Goal: Task Accomplishment & Management: Manage account settings

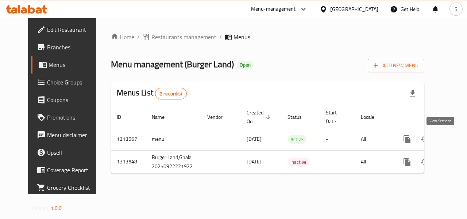
click at [456, 140] on icon "enhanced table" at bounding box center [460, 139] width 9 height 9
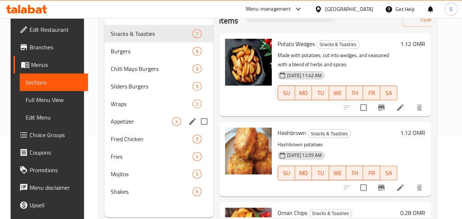
scroll to position [83, 0]
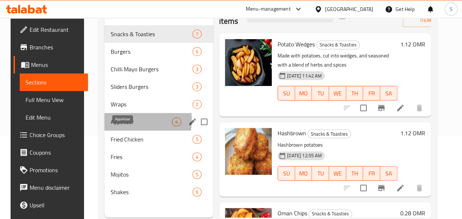
click at [110, 126] on span "Appetizer" at bounding box center [141, 121] width 62 height 9
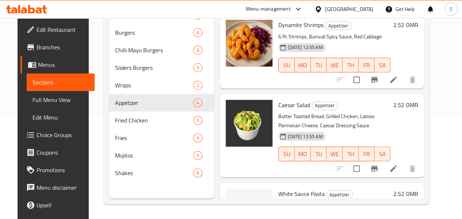
scroll to position [89, 0]
click at [398, 164] on icon at bounding box center [393, 168] width 9 height 9
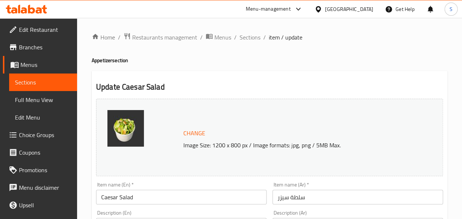
click at [32, 135] on span "Choice Groups" at bounding box center [45, 134] width 52 height 9
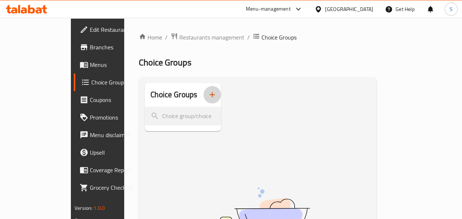
click at [208, 94] on icon "button" at bounding box center [212, 94] width 9 height 9
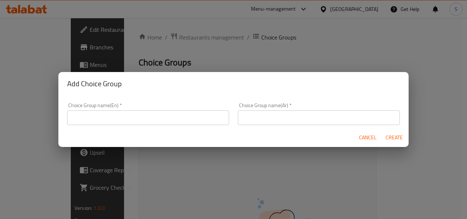
click at [159, 115] on input "text" at bounding box center [148, 117] width 162 height 15
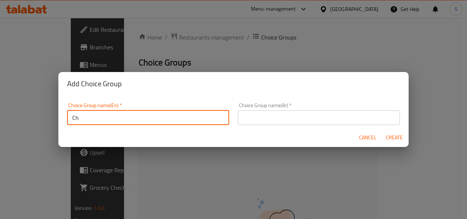
type input "C"
drag, startPoint x: 156, startPoint y: 119, endPoint x: 0, endPoint y: 98, distance: 157.6
click at [0, 98] on div "Add Choice Group Choice Group name(En)   * Your Choice of Cheese: Choice Group …" at bounding box center [233, 109] width 467 height 219
type input "Your Choice of Cheese:"
click at [258, 119] on input "text" at bounding box center [319, 117] width 162 height 15
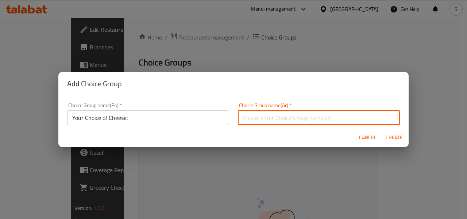
paste input "اختيارك من الجبن:"
type input "اختيارك من الجبن:"
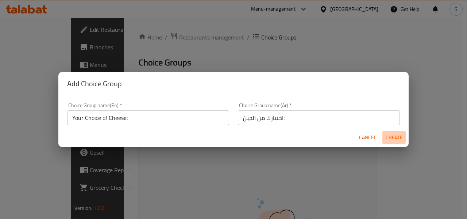
click at [394, 138] on span "Create" at bounding box center [395, 137] width 18 height 9
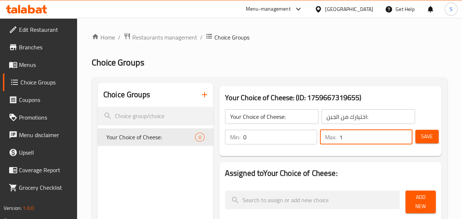
type input "1"
click at [401, 135] on input "1" at bounding box center [375, 137] width 73 height 15
type input "1"
click at [295, 133] on input "1" at bounding box center [280, 137] width 74 height 15
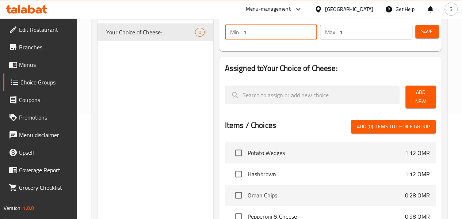
scroll to position [105, 0]
click at [415, 96] on span "Add New" at bounding box center [420, 96] width 19 height 18
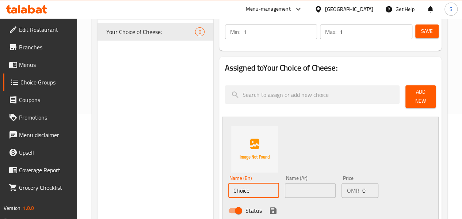
drag, startPoint x: 234, startPoint y: 189, endPoint x: 153, endPoint y: 175, distance: 82.7
click at [153, 175] on div "Choice Groups Your Choice of Cheese: 0 Your Choice of Cheese: (ID: 175966731965…" at bounding box center [270, 210] width 347 height 465
drag, startPoint x: 243, startPoint y: 187, endPoint x: 149, endPoint y: 176, distance: 94.8
click at [149, 176] on div "Choice Groups Your Choice of Cheese: 0 Your Choice of Cheese: (ID: 175966731965…" at bounding box center [270, 210] width 347 height 465
type input "White Cheese"
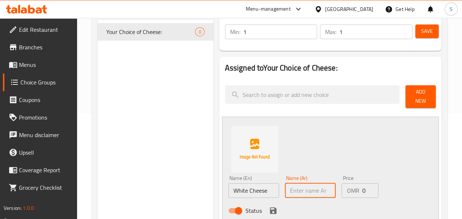
click at [285, 183] on input "text" at bounding box center [310, 190] width 51 height 15
paste input "الجبن الأبيض"
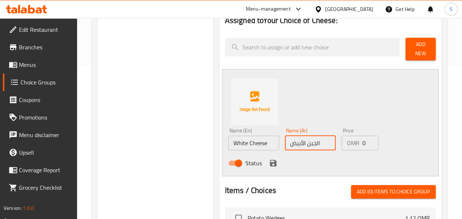
scroll to position [153, 0]
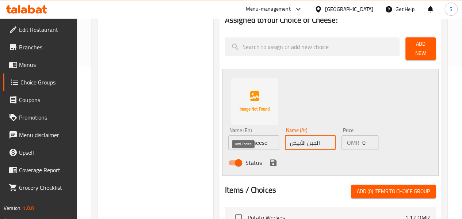
type input "الجبن الأبيض"
click at [269, 160] on icon "save" at bounding box center [273, 162] width 9 height 9
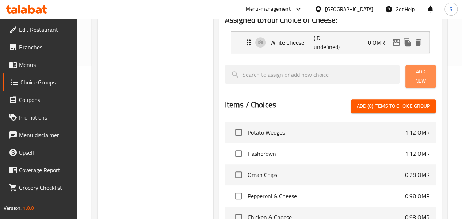
click at [411, 74] on span "Add New" at bounding box center [420, 76] width 19 height 18
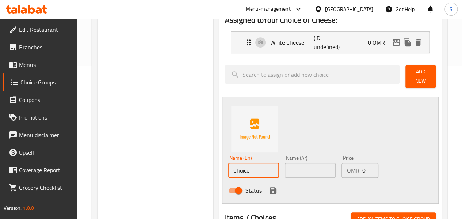
drag, startPoint x: 230, startPoint y: 170, endPoint x: 100, endPoint y: 157, distance: 130.3
click at [100, 157] on div "Choice Groups Your Choice of Cheese: 0 Your Choice of Cheese: (ID: 175966731965…" at bounding box center [270, 176] width 347 height 492
drag, startPoint x: 241, startPoint y: 168, endPoint x: 134, endPoint y: 162, distance: 106.7
click at [134, 162] on div "Choice Groups Your Choice of Cheese: 0 Your Choice of Cheese: (ID: 175966731965…" at bounding box center [270, 176] width 347 height 492
type input "No Cheese"
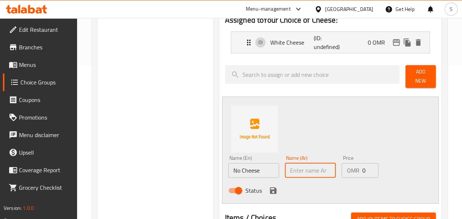
click at [285, 171] on input "text" at bounding box center [310, 170] width 51 height 15
paste input "لا الجبن"
type input "لا الجبن"
click at [270, 187] on icon "save" at bounding box center [273, 190] width 7 height 7
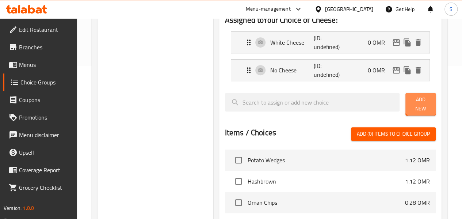
click at [416, 100] on span "Add New" at bounding box center [420, 104] width 19 height 18
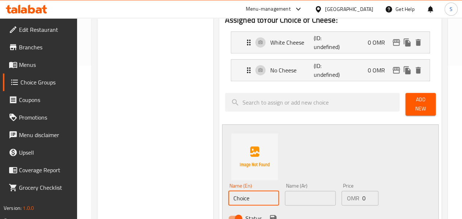
drag, startPoint x: 227, startPoint y: 187, endPoint x: 146, endPoint y: 195, distance: 82.1
click at [146, 195] on div "Choice Groups Your Choice of Cheese: 0 Your Choice of Cheese: (ID: 175966731965…" at bounding box center [270, 190] width 347 height 520
drag, startPoint x: 244, startPoint y: 191, endPoint x: 126, endPoint y: 181, distance: 117.5
click at [126, 181] on div "Choice Groups Your Choice of Cheese: 0 Your Choice of Cheese: (ID: 175966731965…" at bounding box center [270, 190] width 347 height 520
type input "Yellow Cheese"
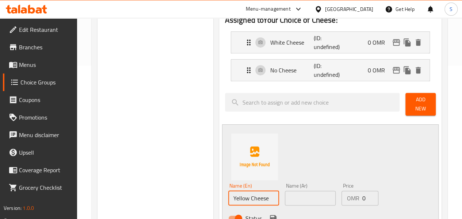
click at [285, 197] on input "text" at bounding box center [310, 198] width 51 height 15
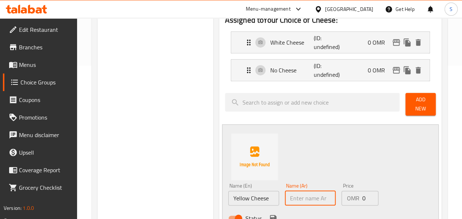
paste input "الجبن الأصفر"
type input "الجبن الأصفر"
click at [270, 215] on icon "save" at bounding box center [273, 218] width 7 height 7
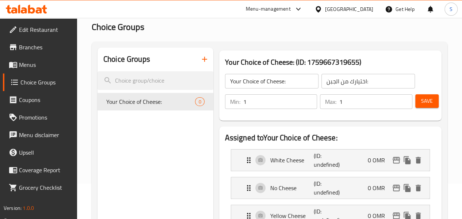
scroll to position [4, 0]
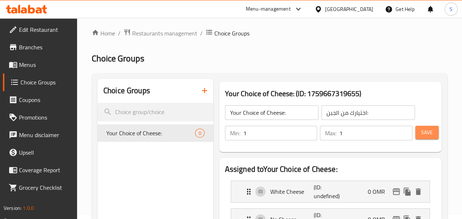
click at [422, 133] on span "Save" at bounding box center [427, 132] width 12 height 9
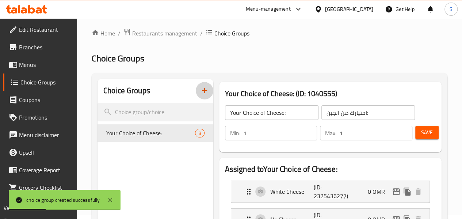
click at [200, 92] on icon "button" at bounding box center [204, 90] width 9 height 9
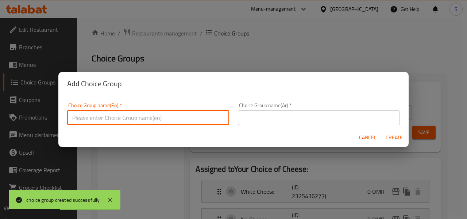
click at [164, 122] on input "text" at bounding box center [148, 117] width 162 height 15
click at [164, 122] on input "Y" at bounding box center [148, 117] width 162 height 15
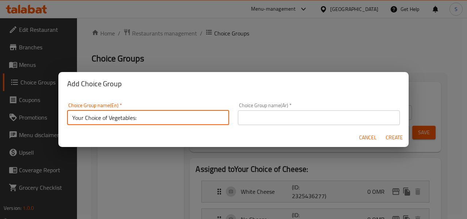
drag, startPoint x: 167, startPoint y: 114, endPoint x: 10, endPoint y: 112, distance: 157.0
click at [10, 112] on div "Add Choice Group Choice Group name(En)   * Your Choice of Vegetables: Choice Gr…" at bounding box center [233, 109] width 467 height 219
type input "Your Choice of Vegetables:"
click at [253, 122] on input "text" at bounding box center [319, 117] width 162 height 15
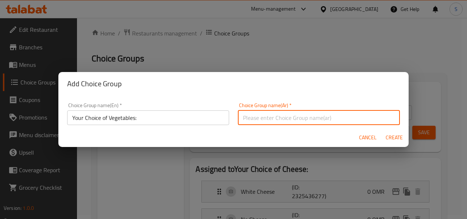
paste input "اختيارك من الخضروات:"
type input "اختيارك من الخضروات:"
drag, startPoint x: 317, startPoint y: 122, endPoint x: 203, endPoint y: 120, distance: 113.9
click at [203, 120] on div "Choice Group name(En)   * Your Choice of Vegetables: Choice Group name(En) * Ch…" at bounding box center [234, 113] width 342 height 31
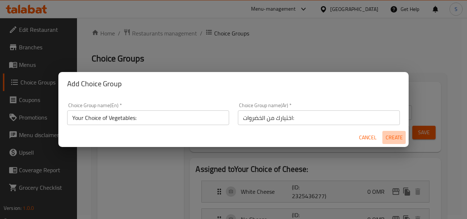
click at [390, 131] on button "Create" at bounding box center [394, 138] width 23 height 14
type input "Your Choice of Vegetables:"
type input "اختيارك من الخضروات:"
type input "0"
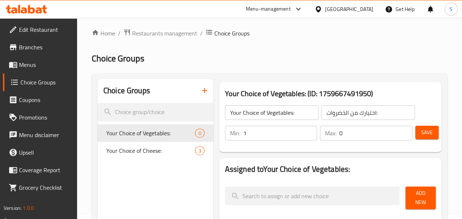
type input "1"
click at [293, 130] on input "1" at bounding box center [280, 133] width 74 height 15
type input "1"
click at [403, 130] on input "1" at bounding box center [375, 133] width 73 height 15
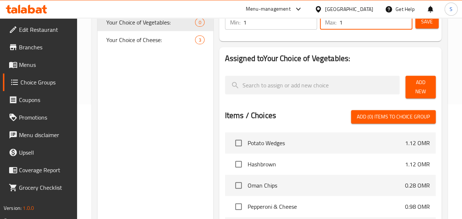
scroll to position [115, 0]
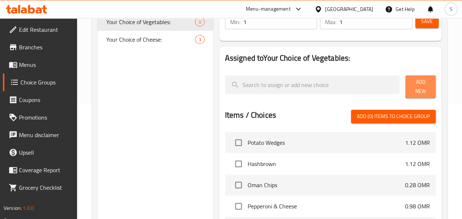
click at [417, 86] on span "Add New" at bounding box center [420, 86] width 19 height 18
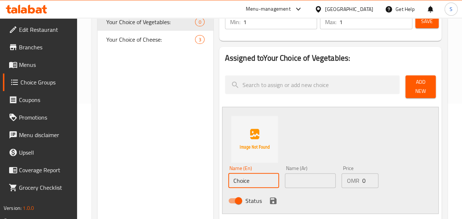
drag, startPoint x: 227, startPoint y: 177, endPoint x: 133, endPoint y: 176, distance: 94.6
click at [133, 176] on div "Choice Groups Your Choice of Vegetables: 0 Your Choice of Cheese: 3 Your Choice…" at bounding box center [270, 200] width 347 height 465
drag, startPoint x: 249, startPoint y: 170, endPoint x: 131, endPoint y: 178, distance: 118.2
click at [131, 178] on div "Choice Groups Your Choice of Vegetables: 0 Your Choice of Cheese: 3 Your Choice…" at bounding box center [270, 200] width 347 height 465
type input "Lettuce"
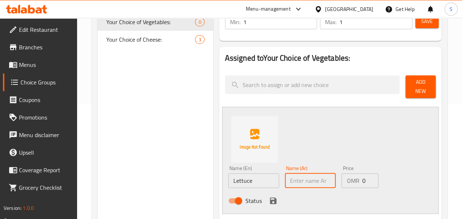
click at [286, 181] on input "text" at bounding box center [310, 180] width 51 height 15
paste input "خَسّ"
type input "خَسّ"
click at [270, 197] on icon "save" at bounding box center [273, 200] width 7 height 7
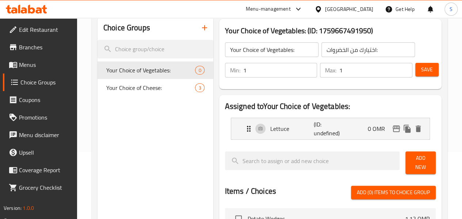
scroll to position [66, 0]
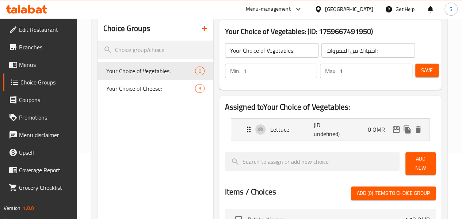
click at [415, 163] on span "Add New" at bounding box center [420, 163] width 19 height 18
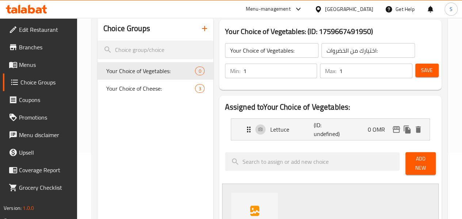
scroll to position [123, 0]
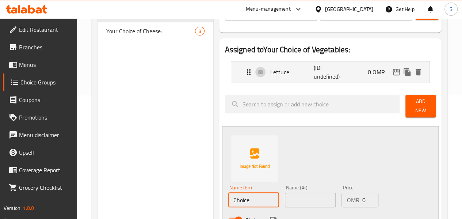
drag, startPoint x: 229, startPoint y: 191, endPoint x: 142, endPoint y: 190, distance: 86.2
click at [142, 190] on div "Choice Groups Your Choice of Vegetables: 0 Your Choice of Cheese: 3 Your Choice…" at bounding box center [270, 205] width 347 height 492
drag, startPoint x: 249, startPoint y: 195, endPoint x: 155, endPoint y: 192, distance: 94.6
click at [155, 192] on div "Choice Groups Your Choice of Vegetables: 0 Your Choice of Cheese: 3 Your Choice…" at bounding box center [270, 205] width 347 height 492
type input "No Veggies"
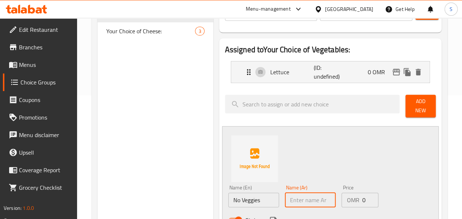
click at [285, 192] on input "text" at bounding box center [310, 199] width 51 height 15
paste input "لا الخضار"
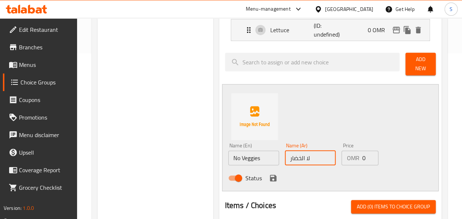
scroll to position [167, 0]
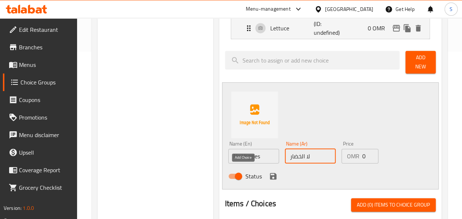
type input "لا الخضار"
click at [270, 173] on icon "save" at bounding box center [273, 176] width 7 height 7
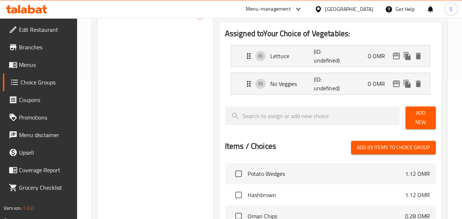
scroll to position [141, 0]
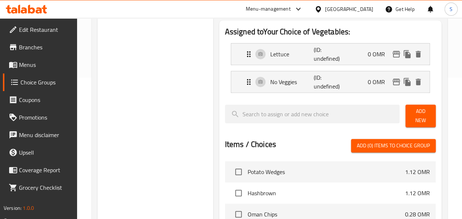
click at [413, 111] on span "Add New" at bounding box center [420, 116] width 19 height 18
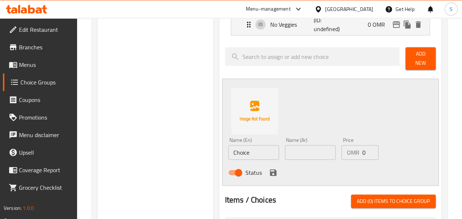
scroll to position [199, 0]
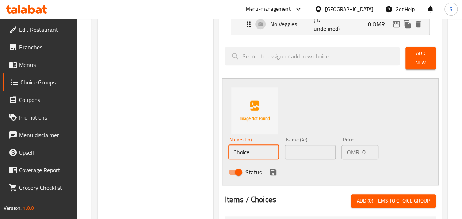
drag, startPoint x: 234, startPoint y: 146, endPoint x: 127, endPoint y: 146, distance: 107.0
click at [127, 146] on div "Choice Groups Your Choice of Vegetables: 0 Your Choice of Cheese: 3 Your Choice…" at bounding box center [270, 144] width 347 height 520
drag, startPoint x: 236, startPoint y: 151, endPoint x: 152, endPoint y: 152, distance: 83.6
click at [152, 152] on div "Choice Groups Your Choice of Vegetables: 0 Your Choice of Cheese: 3 Your Choice…" at bounding box center [270, 144] width 347 height 520
type input "Tomato"
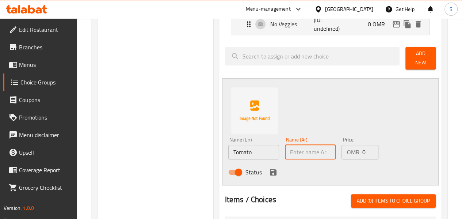
click at [285, 152] on input "text" at bounding box center [310, 152] width 51 height 15
paste input "طماطم"
type input "طماطم"
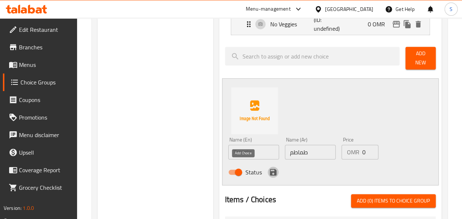
click at [269, 168] on icon "save" at bounding box center [273, 172] width 9 height 9
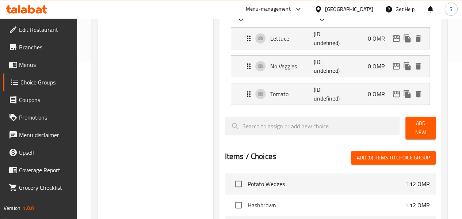
scroll to position [156, 0]
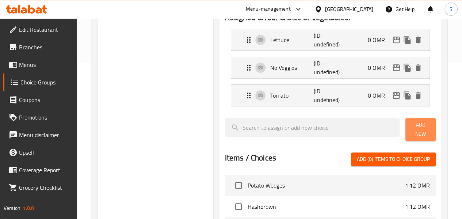
click at [414, 128] on span "Add New" at bounding box center [420, 129] width 19 height 18
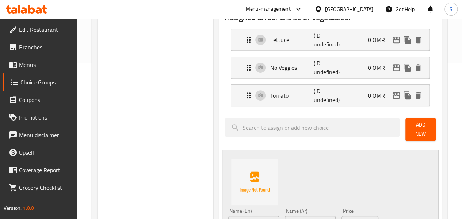
scroll to position [201, 0]
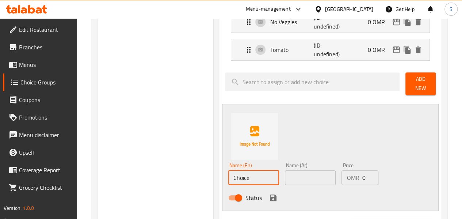
drag, startPoint x: 231, startPoint y: 175, endPoint x: 145, endPoint y: 174, distance: 86.9
click at [145, 174] on div "Choice Groups Your Choice of Vegetables: 0 Your Choice of Cheese: 3 Your Choice…" at bounding box center [270, 156] width 347 height 548
drag, startPoint x: 240, startPoint y: 168, endPoint x: 140, endPoint y: 176, distance: 100.0
click at [140, 176] on div "Choice Groups Your Choice of Vegetables: 0 Your Choice of Cheese: 3 Your Choice…" at bounding box center [270, 156] width 347 height 548
type input "Cucumber"
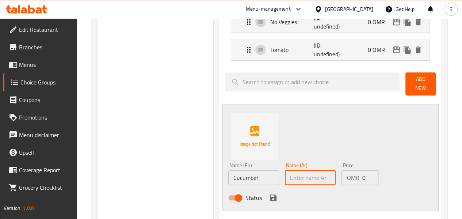
click at [288, 172] on input "text" at bounding box center [310, 177] width 51 height 15
paste input "خيار"
type input "خيار"
click at [270, 194] on icon "save" at bounding box center [273, 197] width 7 height 7
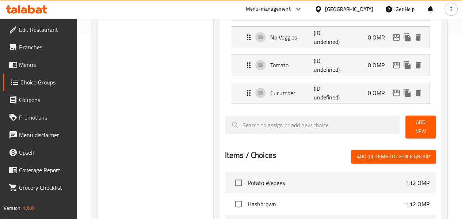
scroll to position [185, 0]
click at [423, 124] on span "Add New" at bounding box center [420, 127] width 19 height 18
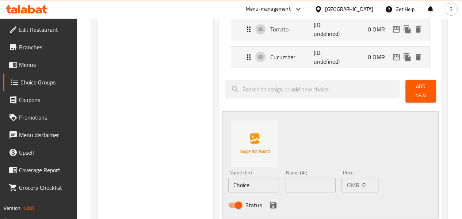
scroll to position [222, 0]
drag, startPoint x: 236, startPoint y: 183, endPoint x: 176, endPoint y: 177, distance: 60.5
click at [176, 177] on div "Choice Groups Your Choice of Vegetables: 0 Your Choice of Cheese: 3 Your Choice…" at bounding box center [270, 149] width 347 height 576
drag, startPoint x: 246, startPoint y: 184, endPoint x: 144, endPoint y: 177, distance: 102.5
click at [144, 177] on div "Choice Groups Your Choice of Vegetables: 0 Your Choice of Cheese: 3 Your Choice…" at bounding box center [270, 149] width 347 height 576
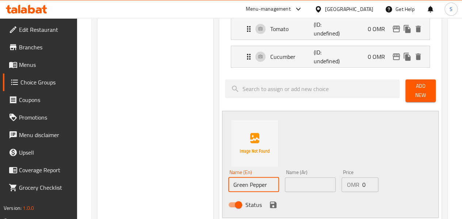
type input "Green Pepper"
click at [292, 179] on input "text" at bounding box center [310, 184] width 51 height 15
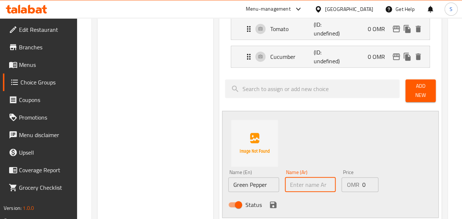
paste input "فلفل أخضر"
type input "فلفل أخضر"
click at [270, 201] on icon "save" at bounding box center [273, 204] width 7 height 7
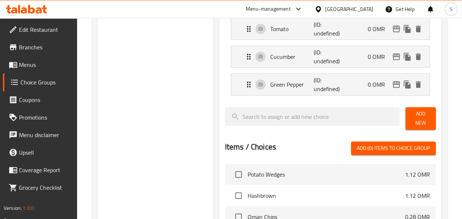
click at [414, 115] on span "Add New" at bounding box center [420, 118] width 19 height 18
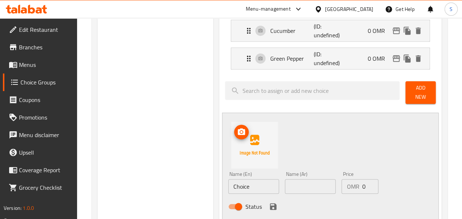
scroll to position [248, 0]
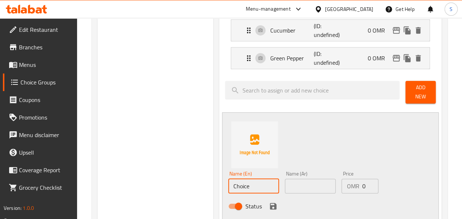
drag, startPoint x: 225, startPoint y: 181, endPoint x: 127, endPoint y: 181, distance: 98.2
click at [127, 181] on div "Choice Groups Your Choice of Vegetables: 0 Your Choice of Cheese: 3 Your Choice…" at bounding box center [270, 136] width 347 height 603
drag, startPoint x: 229, startPoint y: 187, endPoint x: 165, endPoint y: 184, distance: 64.0
click at [165, 184] on div "Choice Groups Your Choice of Vegetables: 0 Your Choice of Cheese: 3 Your Choice…" at bounding box center [270, 136] width 347 height 603
type input "Onions"
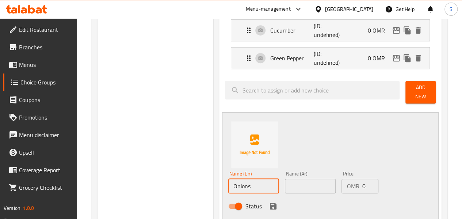
click at [285, 179] on input "text" at bounding box center [310, 186] width 51 height 15
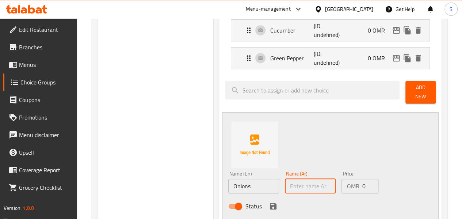
paste input "البصل"
type input "البصل"
click at [270, 203] on icon "save" at bounding box center [273, 206] width 7 height 7
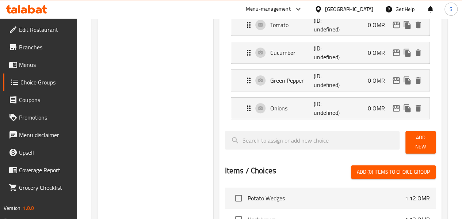
scroll to position [226, 0]
click at [411, 142] on span "Add New" at bounding box center [420, 142] width 19 height 18
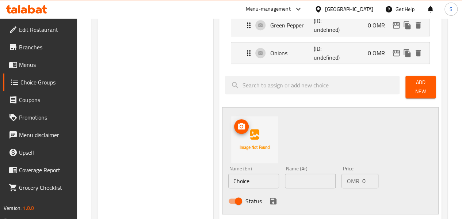
scroll to position [281, 0]
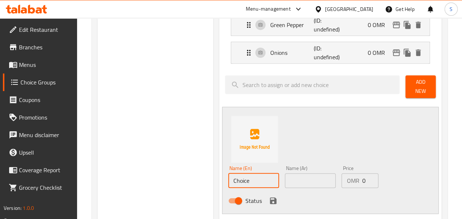
drag, startPoint x: 232, startPoint y: 176, endPoint x: 167, endPoint y: 176, distance: 65.0
click at [167, 176] on div "Choice Groups Your Choice of Vegetables: 0 Your Choice of Cheese: 3 Your Choice…" at bounding box center [270, 116] width 347 height 631
drag, startPoint x: 234, startPoint y: 178, endPoint x: 155, endPoint y: 170, distance: 79.6
click at [155, 170] on div "Choice Groups Your Choice of Vegetables: 0 Your Choice of Cheese: 3 Your Choice…" at bounding box center [270, 116] width 347 height 631
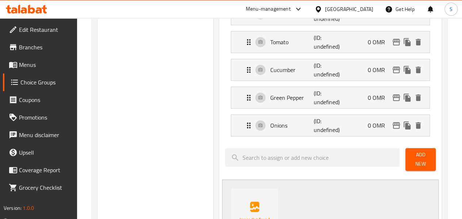
scroll to position [209, 0]
type input "Pickles"
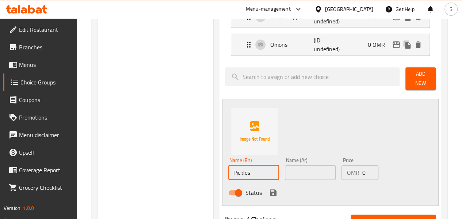
scroll to position [290, 0]
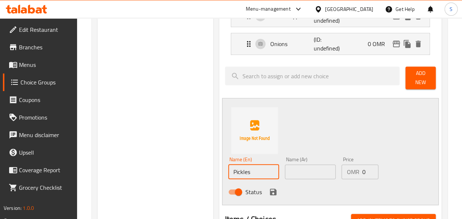
click at [285, 165] on input "text" at bounding box center [310, 171] width 51 height 15
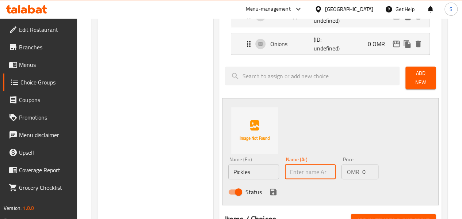
paste input "مخللات"
type input "مخللات"
click at [270, 188] on icon "save" at bounding box center [273, 191] width 7 height 7
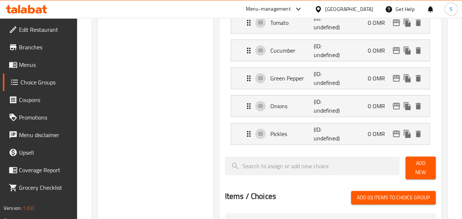
scroll to position [222, 0]
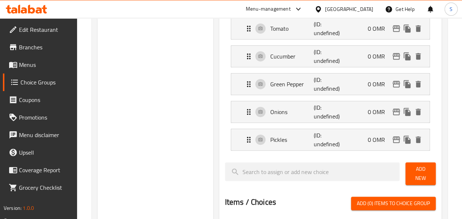
click at [418, 168] on span "Add New" at bounding box center [420, 173] width 19 height 18
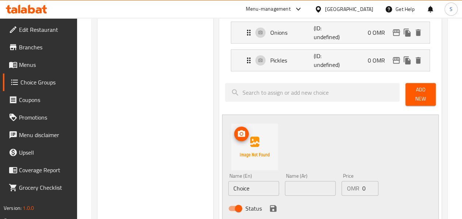
scroll to position [302, 0]
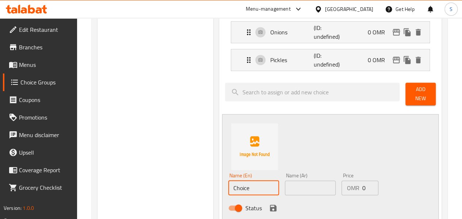
drag, startPoint x: 230, startPoint y: 179, endPoint x: 128, endPoint y: 180, distance: 102.2
click at [128, 180] on div "Choice Groups Your Choice of Vegetables: 0 Your Choice of Cheese: 3 Your Choice…" at bounding box center [270, 110] width 347 height 659
drag, startPoint x: 236, startPoint y: 184, endPoint x: 122, endPoint y: 179, distance: 114.0
click at [122, 179] on div "Choice Groups Your Choice of Vegetables: 0 Your Choice of Cheese: 3 Your Choice…" at bounding box center [270, 110] width 347 height 659
type input "Olives"
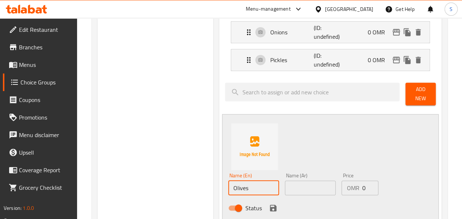
click at [285, 187] on input "text" at bounding box center [310, 187] width 51 height 15
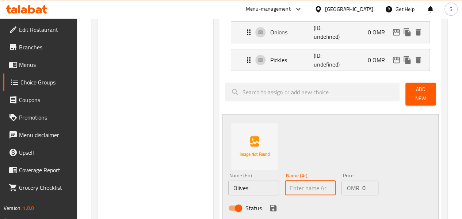
paste input "زيتون"
type input "زيتون"
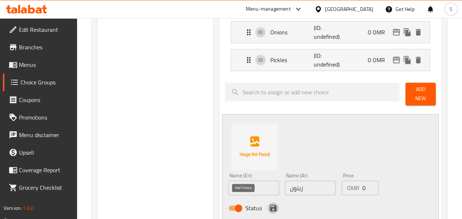
click at [270, 204] on icon "save" at bounding box center [273, 207] width 7 height 7
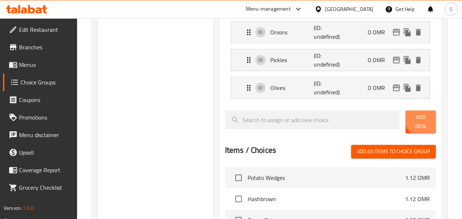
click at [420, 116] on span "Add New" at bounding box center [420, 121] width 19 height 18
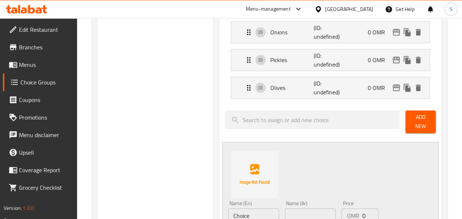
drag, startPoint x: 229, startPoint y: 207, endPoint x: 160, endPoint y: 196, distance: 69.1
click at [160, 196] on div "Choice Groups Your Choice of Vegetables: 0 Your Choice of Cheese: 3 Your Choice…" at bounding box center [270, 124] width 347 height 687
drag, startPoint x: 246, startPoint y: 213, endPoint x: 133, endPoint y: 207, distance: 113.0
click at [133, 207] on div "Choice Groups Your Choice of Vegetables: 0 Your Choice of Cheese: 3 Your Choice…" at bounding box center [270, 124] width 347 height 687
type input "Jalapenos"
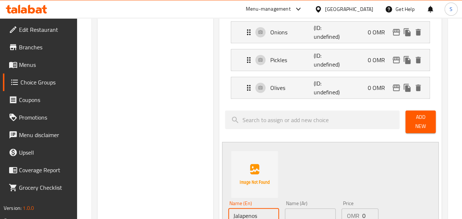
click at [285, 208] on input "text" at bounding box center [310, 215] width 51 height 15
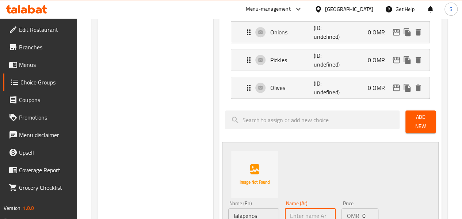
paste input "هلابينو"
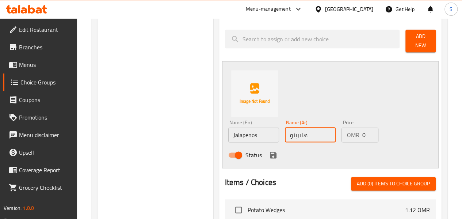
scroll to position [383, 0]
type input "هلابينو"
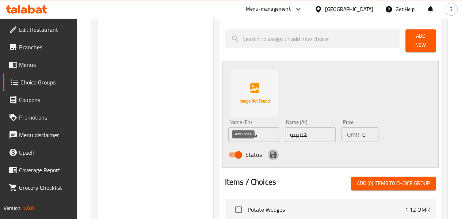
click at [269, 150] on icon "save" at bounding box center [273, 154] width 9 height 9
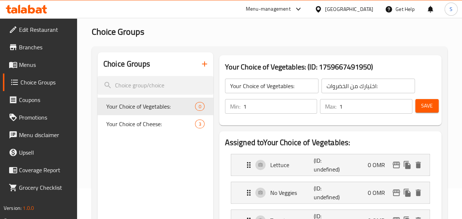
scroll to position [27, 0]
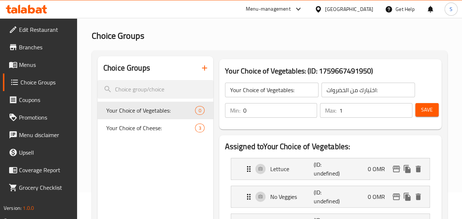
type input "0"
click at [293, 115] on input "0" at bounding box center [280, 110] width 74 height 15
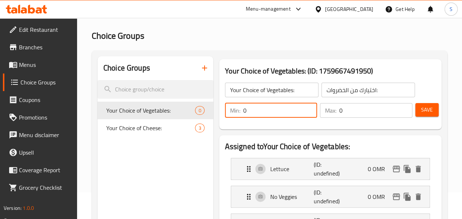
type input "0"
click at [403, 115] on input "0" at bounding box center [375, 110] width 73 height 15
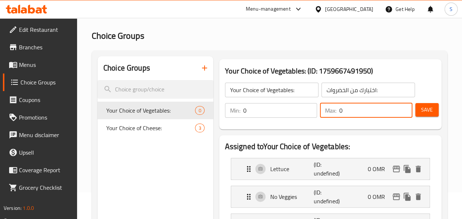
scroll to position [88, 0]
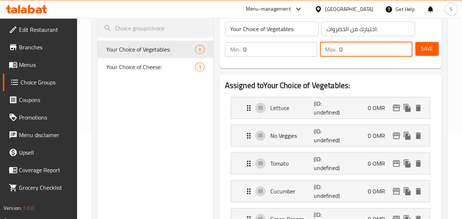
click at [421, 49] on span "Save" at bounding box center [427, 48] width 12 height 9
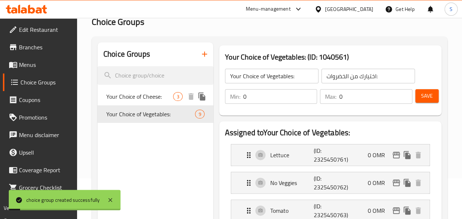
scroll to position [39, 0]
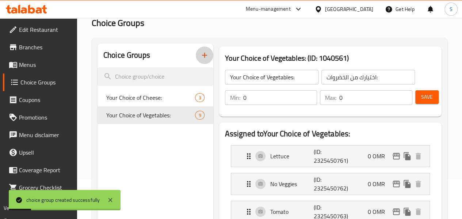
click at [200, 53] on icon "button" at bounding box center [204, 55] width 9 height 9
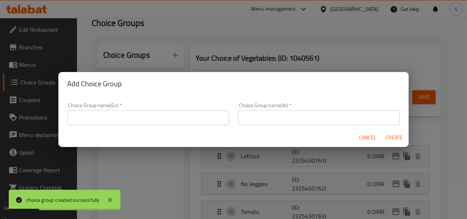
click at [161, 116] on input "text" at bounding box center [148, 117] width 162 height 15
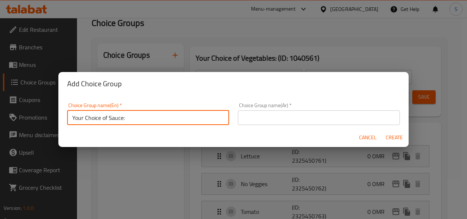
drag, startPoint x: 146, startPoint y: 118, endPoint x: 11, endPoint y: 110, distance: 136.1
click at [11, 110] on div "Add Choice Group Choice Group name(En)   * Your Choice of Sauce: Choice Group n…" at bounding box center [233, 109] width 467 height 219
type input "Your Choice of Sauce:"
click at [277, 119] on input "text" at bounding box center [319, 117] width 162 height 15
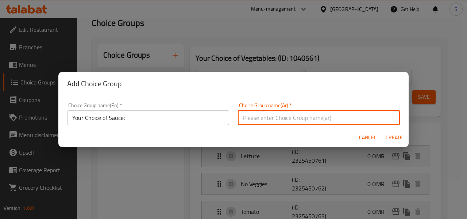
paste input "اختيارك من الصلصة:"
type input "اختيارك من الصلصة:"
click at [395, 135] on span "Create" at bounding box center [395, 137] width 18 height 9
type input "Your Choice of Sauce:"
type input "اختيارك من الصلصة:"
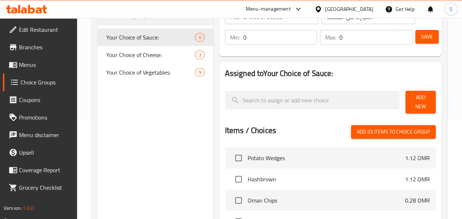
scroll to position [100, 0]
click at [417, 99] on span "Add New" at bounding box center [420, 101] width 19 height 18
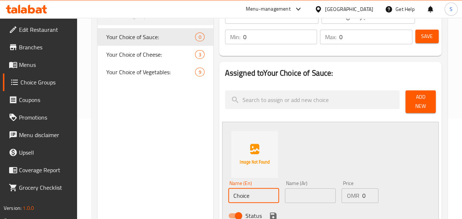
drag, startPoint x: 232, startPoint y: 192, endPoint x: 164, endPoint y: 194, distance: 67.6
click at [164, 194] on div "Choice Groups Your Choice of Sauce: 0 Your Choice of Cheese: 3 Your Choice of V…" at bounding box center [270, 215] width 347 height 465
drag, startPoint x: 235, startPoint y: 197, endPoint x: 162, endPoint y: 191, distance: 73.2
click at [162, 191] on div "Choice Groups Your Choice of Sauce: 0 Your Choice of Cheese: 3 Your Choice of V…" at bounding box center [270, 215] width 347 height 465
type input "Ketchup"
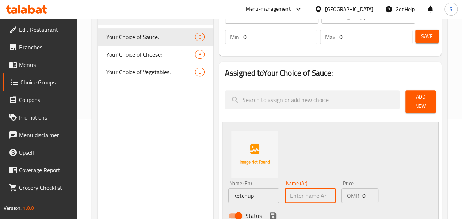
click at [285, 191] on input "text" at bounding box center [310, 195] width 51 height 15
paste input "كاتشب"
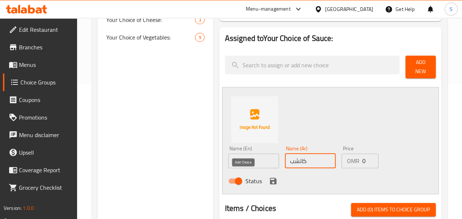
type input "كاتشب"
click at [269, 176] on icon "save" at bounding box center [273, 180] width 9 height 9
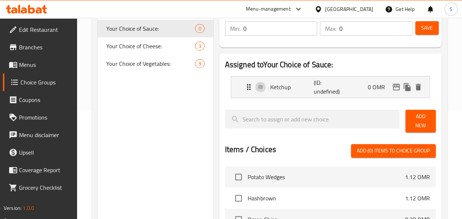
scroll to position [104, 0]
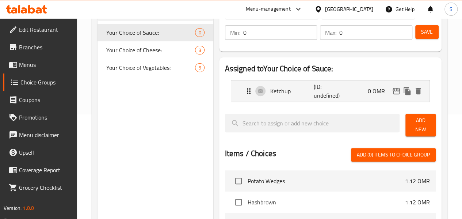
click at [411, 125] on span "Add New" at bounding box center [420, 125] width 19 height 18
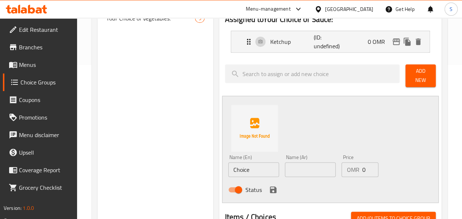
scroll to position [154, 0]
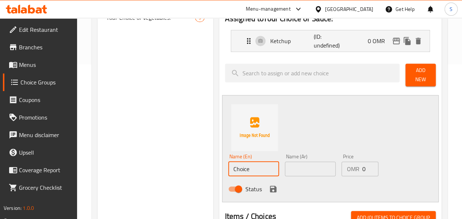
drag, startPoint x: 229, startPoint y: 166, endPoint x: 143, endPoint y: 165, distance: 85.1
click at [143, 165] on div "Choice Groups Your Choice of Sauce: 0 Your Choice of Cheese: 3 Your Choice of V…" at bounding box center [270, 174] width 347 height 492
drag, startPoint x: 237, startPoint y: 167, endPoint x: 156, endPoint y: 169, distance: 80.3
click at [156, 169] on div "Choice Groups Your Choice of Sauce: 0 Your Choice of Cheese: 3 Your Choice of V…" at bounding box center [270, 174] width 347 height 492
type input "No Sauce"
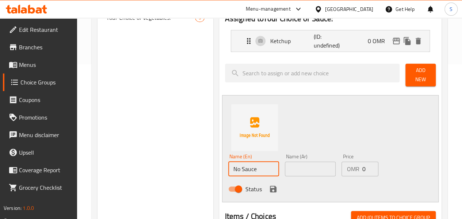
click at [291, 161] on input "text" at bounding box center [310, 168] width 51 height 15
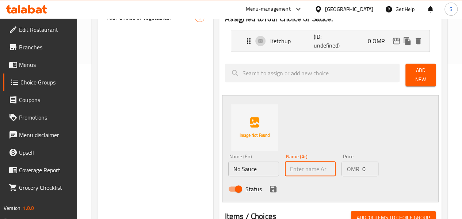
paste input "لا صلصة"
type input "لا صلصة"
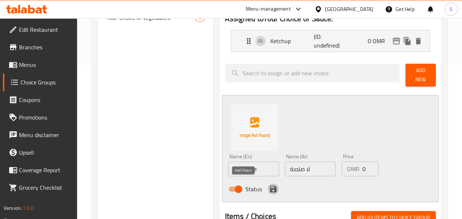
click at [270, 185] on icon "save" at bounding box center [273, 188] width 7 height 7
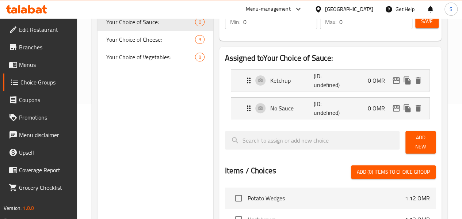
scroll to position [115, 0]
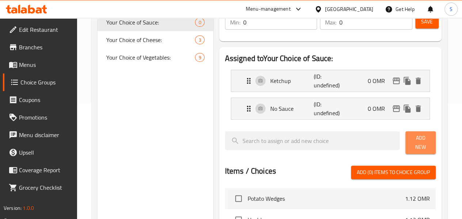
click at [413, 139] on span "Add New" at bounding box center [420, 142] width 19 height 18
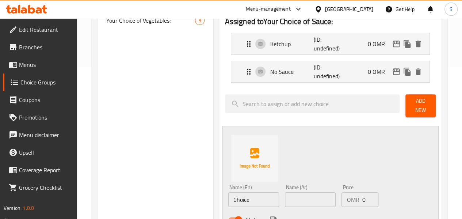
scroll to position [153, 0]
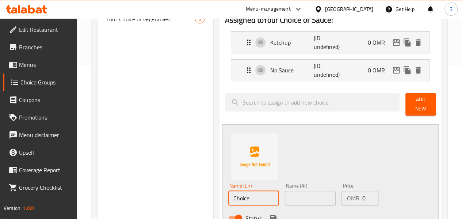
drag, startPoint x: 235, startPoint y: 192, endPoint x: 166, endPoint y: 196, distance: 68.8
click at [166, 196] on div "Choice Groups Your Choice of Sauce: 0 Your Choice of Cheese: 3 Your Choice of V…" at bounding box center [270, 190] width 347 height 520
drag, startPoint x: 249, startPoint y: 195, endPoint x: 140, endPoint y: 195, distance: 108.8
click at [140, 195] on div "Choice Groups Your Choice of Sauce: 0 Your Choice of Cheese: 3 Your Choice of V…" at bounding box center [270, 190] width 347 height 520
type input "Peri peri Sauce"
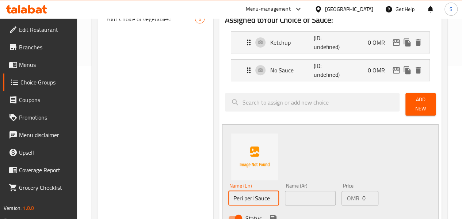
click at [285, 192] on input "text" at bounding box center [310, 198] width 51 height 15
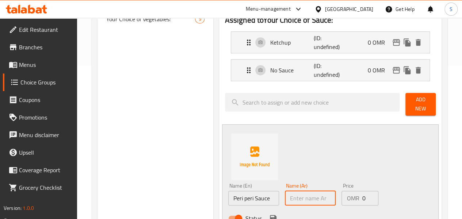
paste input "صلصة [PERSON_NAME]"
type input "صلصة [PERSON_NAME]"
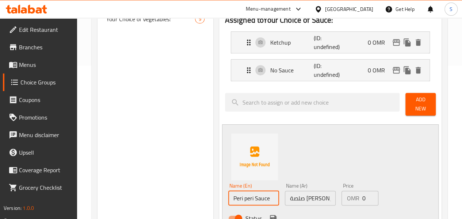
drag, startPoint x: 225, startPoint y: 193, endPoint x: 154, endPoint y: 184, distance: 71.7
click at [154, 184] on div "Choice Groups Your Choice of Sauce: 0 Your Choice of Cheese: 3 Your Choice of V…" at bounding box center [270, 190] width 347 height 520
drag, startPoint x: 246, startPoint y: 197, endPoint x: 134, endPoint y: 185, distance: 112.7
click at [134, 185] on div "Choice Groups Your Choice of Sauce: 0 Your Choice of Cheese: 3 Your Choice of V…" at bounding box center [270, 190] width 347 height 520
type input "Chipotle Sauce"
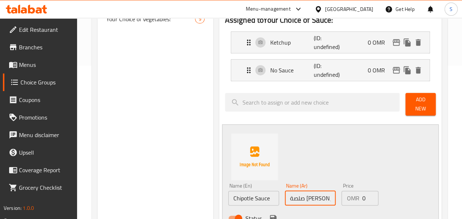
drag, startPoint x: 318, startPoint y: 195, endPoint x: 198, endPoint y: 190, distance: 119.5
click at [225, 190] on div "Name (En) Chipotle Sauce Name (En) Name (Ar) صلصة بيري بيري Name (Ar) Price OMR…" at bounding box center [310, 204] width 170 height 48
paste input "يبوتل"
type input "صلصة شيبوتلي"
click at [270, 215] on icon "save" at bounding box center [273, 218] width 7 height 7
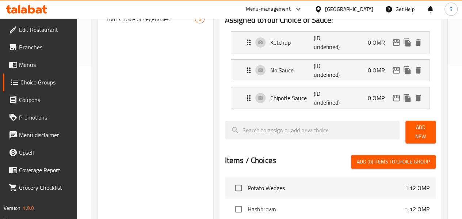
click at [409, 134] on button "Add New" at bounding box center [420, 131] width 30 height 23
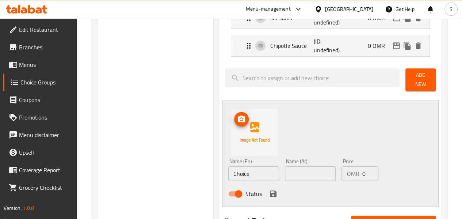
scroll to position [206, 0]
drag, startPoint x: 227, startPoint y: 180, endPoint x: 230, endPoint y: 175, distance: 5.9
click at [229, 176] on div "Name (En) Choice Name (En) Name (Ar) Name (Ar) Price OMR 0 Price Status" at bounding box center [310, 179] width 170 height 48
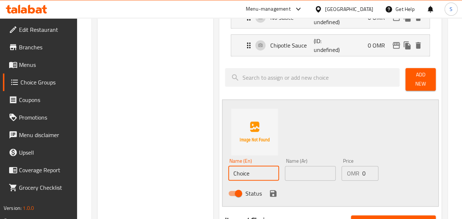
drag, startPoint x: 231, startPoint y: 175, endPoint x: 159, endPoint y: 168, distance: 71.9
click at [159, 168] on div "Choice Groups Your Choice of Sauce: 0 Your Choice of Cheese: 3 Your Choice of V…" at bounding box center [270, 151] width 347 height 548
drag, startPoint x: 245, startPoint y: 173, endPoint x: 163, endPoint y: 160, distance: 83.2
click at [163, 160] on div "Choice Groups Your Choice of Sauce: 0 Your Choice of Cheese: 3 Your Choice of V…" at bounding box center [270, 151] width 347 height 548
type input "Mayonnaise"
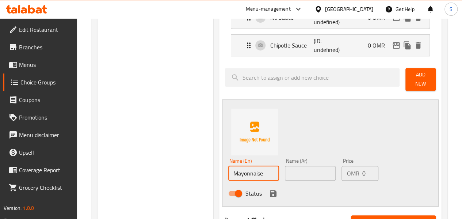
click at [285, 170] on input "text" at bounding box center [310, 173] width 51 height 15
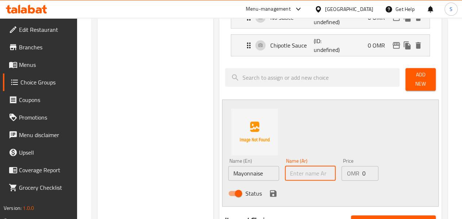
paste input "Mayonnaise"
type input "Mayonnaise"
click at [269, 189] on icon "save" at bounding box center [273, 193] width 9 height 9
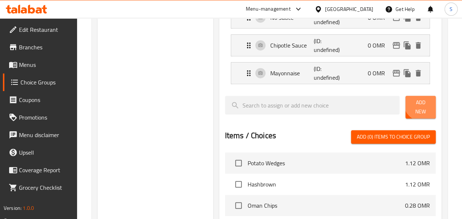
click at [418, 103] on span "Add New" at bounding box center [420, 107] width 19 height 18
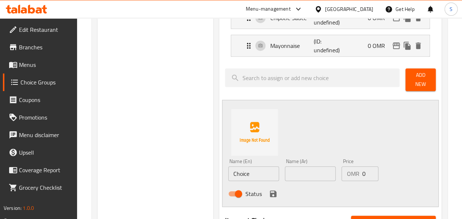
scroll to position [233, 0]
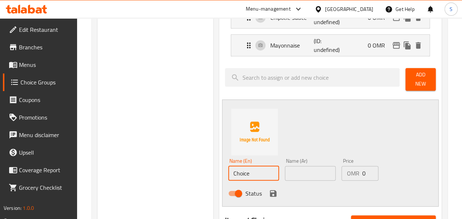
drag, startPoint x: 232, startPoint y: 167, endPoint x: 162, endPoint y: 165, distance: 70.5
click at [162, 165] on div "Choice Groups Your Choice of Sauce: 0 Your Choice of Cheese: 3 Your Choice of V…" at bounding box center [270, 138] width 347 height 576
drag, startPoint x: 245, startPoint y: 170, endPoint x: 158, endPoint y: 172, distance: 86.9
click at [158, 172] on div "Choice Groups Your Choice of Sauce: 0 Your Choice of Cheese: 3 Your Choice of V…" at bounding box center [270, 138] width 347 height 576
type input "Hot Sauce"
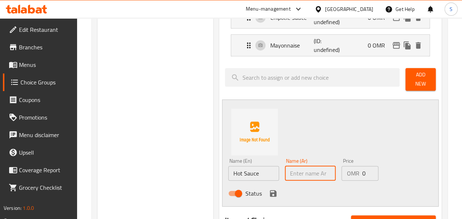
click at [285, 168] on input "text" at bounding box center [310, 173] width 51 height 15
paste input "صلصة حارة"
type input "صلصة حارة"
click at [270, 190] on icon "save" at bounding box center [273, 193] width 7 height 7
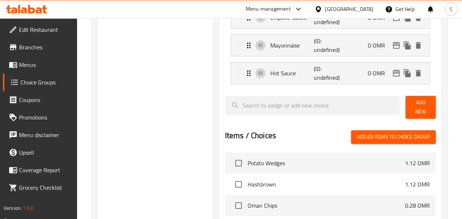
click at [414, 100] on span "Add New" at bounding box center [420, 107] width 19 height 18
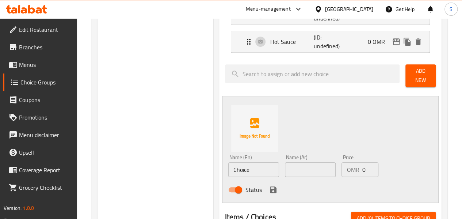
scroll to position [265, 0]
drag, startPoint x: 232, startPoint y: 170, endPoint x: 167, endPoint y: 167, distance: 64.7
click at [167, 167] on div "Choice Groups Your Choice of Sauce: 0 Your Choice of Cheese: 3 Your Choice of V…" at bounding box center [270, 119] width 347 height 603
click at [166, 167] on div "Choice Groups Your Choice of Sauce: 0 Your Choice of Cheese: 3 Your Choice of V…" at bounding box center [155, 119] width 116 height 603
click at [228, 167] on input "text" at bounding box center [253, 169] width 51 height 15
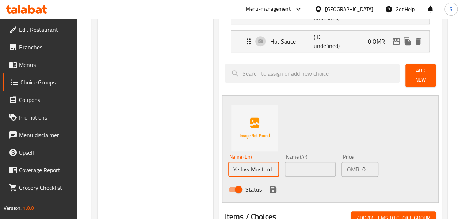
drag, startPoint x: 251, startPoint y: 164, endPoint x: 179, endPoint y: 157, distance: 72.3
click at [179, 157] on div "Choice Groups Your Choice of Sauce: 0 Your Choice of Cheese: 3 Your Choice of V…" at bounding box center [270, 119] width 347 height 603
type input "Yellow Mustard"
click at [285, 162] on input "text" at bounding box center [310, 169] width 51 height 15
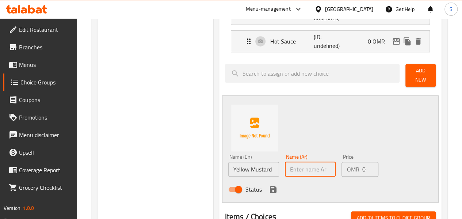
paste input "الخردل الأصفر"
type input "الخردل الأصفر"
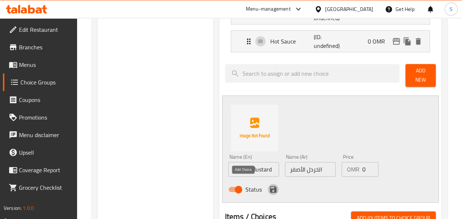
click at [270, 186] on icon "save" at bounding box center [273, 189] width 7 height 7
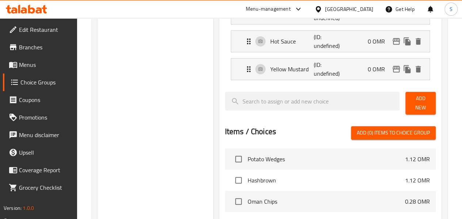
click at [419, 101] on span "Add New" at bounding box center [420, 103] width 19 height 18
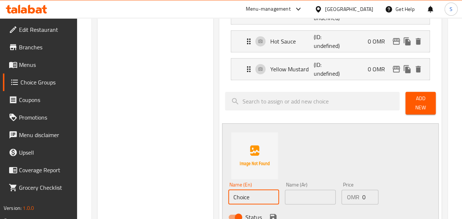
drag, startPoint x: 230, startPoint y: 191, endPoint x: 139, endPoint y: 198, distance: 90.8
click at [139, 198] on div "Choice Groups Your Choice of Sauce: 0 Your Choice of Cheese: 3 Your Choice of V…" at bounding box center [270, 133] width 347 height 631
drag, startPoint x: 251, startPoint y: 190, endPoint x: 153, endPoint y: 190, distance: 97.8
click at [153, 190] on div "Choice Groups Your Choice of Sauce: 0 Your Choice of Cheese: 3 Your Choice of V…" at bounding box center [270, 133] width 347 height 631
type input "Honey Mustard"
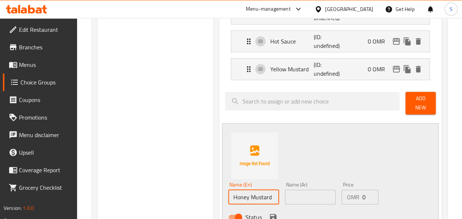
click at [285, 197] on input "text" at bounding box center [310, 196] width 51 height 15
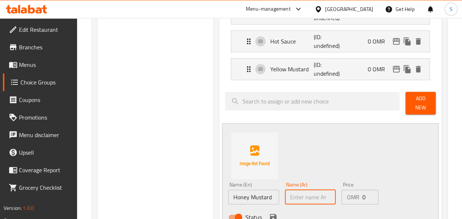
paste input "الخردل بالعسل"
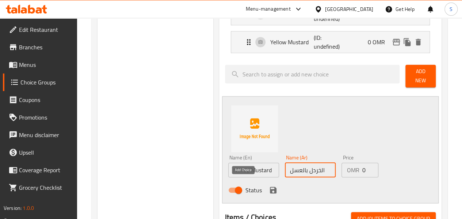
type input "الخردل بالعسل"
click at [269, 185] on icon "save" at bounding box center [273, 189] width 9 height 9
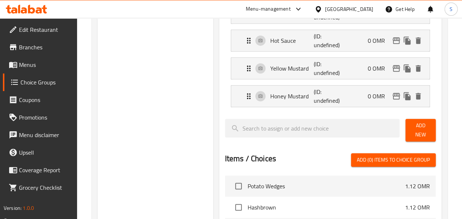
scroll to position [235, 0]
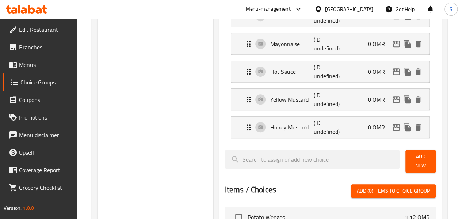
click at [411, 160] on span "Add New" at bounding box center [420, 161] width 19 height 18
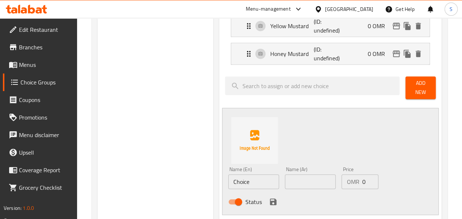
scroll to position [308, 0]
drag, startPoint x: 224, startPoint y: 177, endPoint x: 165, endPoint y: 181, distance: 59.3
click at [165, 181] on div "Choice Groups Your Choice of Sauce: 0 Your Choice of Cheese: 3 Your Choice of V…" at bounding box center [270, 103] width 347 height 659
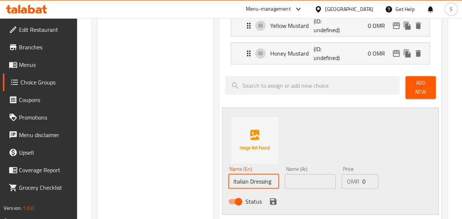
drag, startPoint x: 250, startPoint y: 177, endPoint x: 144, endPoint y: 174, distance: 105.9
click at [144, 174] on div "Choice Groups Your Choice of Sauce: 0 Your Choice of Cheese: 3 Your Choice of V…" at bounding box center [270, 103] width 347 height 659
type input "Italian Dressing"
click at [285, 174] on input "text" at bounding box center [310, 181] width 51 height 15
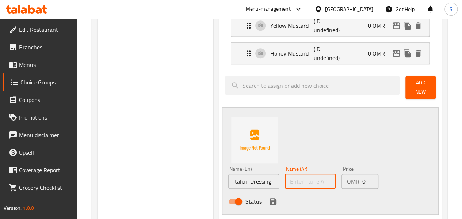
paste input "تلبيس ايطالي"
type input "تلبيس ايطالي"
click at [270, 198] on icon "save" at bounding box center [273, 201] width 7 height 7
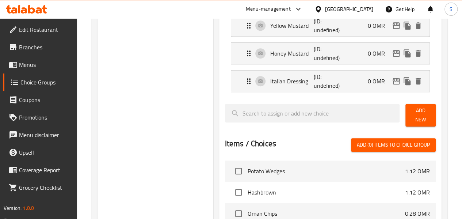
click at [420, 114] on span "Add New" at bounding box center [420, 115] width 19 height 18
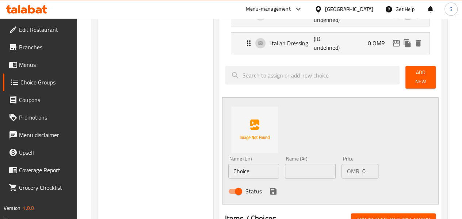
scroll to position [349, 0]
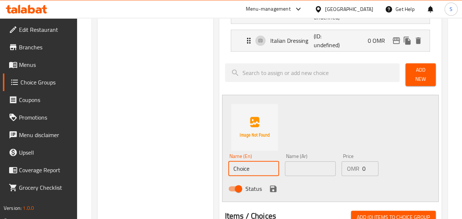
drag, startPoint x: 230, startPoint y: 163, endPoint x: 141, endPoint y: 161, distance: 89.1
click at [141, 161] on div "Choice Groups Your Choice of Sauce: 0 Your Choice of Cheese: 3 Your Choice of V…" at bounding box center [270, 77] width 347 height 687
drag, startPoint x: 246, startPoint y: 160, endPoint x: 165, endPoint y: 156, distance: 81.5
click at [165, 156] on div "Choice Groups Your Choice of Sauce: 0 Your Choice of Cheese: 3 Your Choice of V…" at bounding box center [270, 77] width 347 height 687
type input "Ranch Sauce"
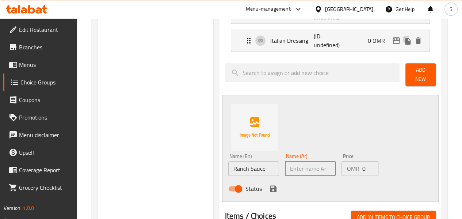
click at [285, 161] on input "text" at bounding box center [310, 168] width 51 height 15
paste input "صلصة الرانش"
type input "صلصة الرانش"
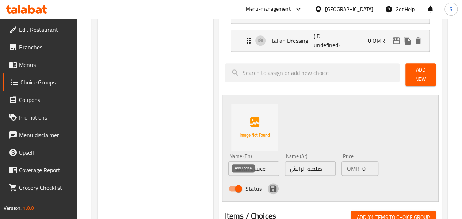
click at [270, 185] on icon "save" at bounding box center [273, 188] width 7 height 7
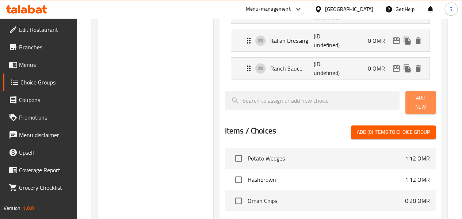
click at [411, 101] on span "Add New" at bounding box center [420, 102] width 19 height 18
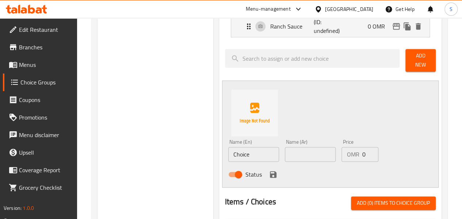
scroll to position [394, 0]
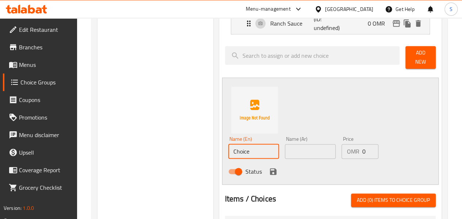
drag, startPoint x: 235, startPoint y: 147, endPoint x: 147, endPoint y: 142, distance: 88.5
click at [147, 142] on div "Choice Groups Your Choice of Sauce: 0 Your Choice of Cheese: 3 Your Choice of V…" at bounding box center [270, 46] width 347 height 714
drag, startPoint x: 243, startPoint y: 145, endPoint x: 147, endPoint y: 144, distance: 95.7
click at [147, 144] on div "Choice Groups Your Choice of Sauce: 0 Your Choice of Cheese: 3 Your Choice of V…" at bounding box center [270, 46] width 347 height 714
type input "BBQ Sauce"
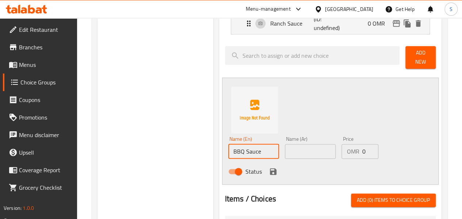
click at [285, 146] on input "text" at bounding box center [310, 151] width 51 height 15
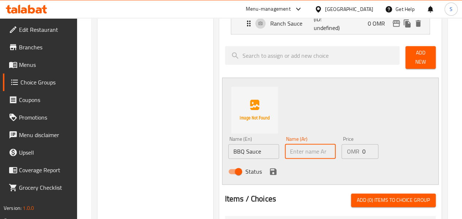
paste input "صوص باربيكيو"
type input "صوص باربيكيو"
click at [270, 168] on icon "save" at bounding box center [273, 171] width 7 height 7
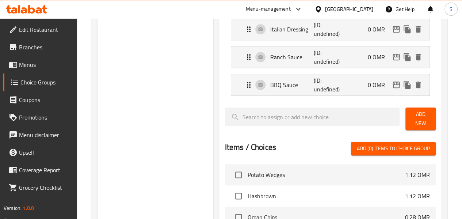
scroll to position [359, 0]
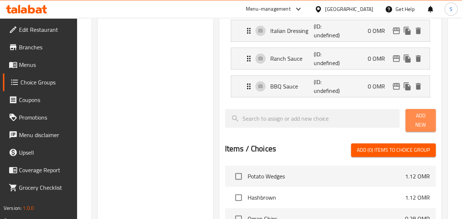
click at [411, 119] on span "Add New" at bounding box center [420, 120] width 19 height 18
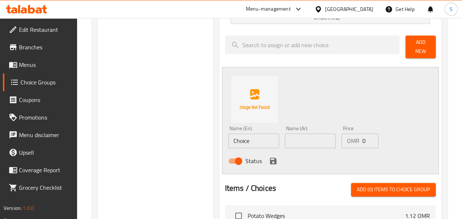
scroll to position [433, 0]
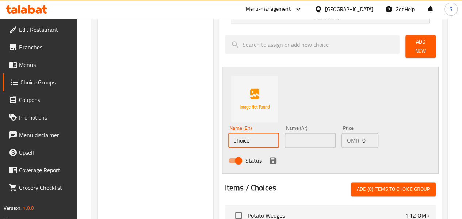
drag, startPoint x: 234, startPoint y: 138, endPoint x: 173, endPoint y: 132, distance: 61.2
click at [173, 132] on div "Choice Groups Your Choice of Sauce: 0 Your Choice of Cheese: 3 Your Choice of V…" at bounding box center [270, 21] width 347 height 742
drag, startPoint x: 248, startPoint y: 134, endPoint x: 156, endPoint y: 130, distance: 91.7
click at [156, 130] on div "Choice Groups Your Choice of Sauce: 0 Your Choice of Cheese: 3 Your Choice of V…" at bounding box center [270, 21] width 347 height 742
type input "[GEOGRAPHIC_DATA]"
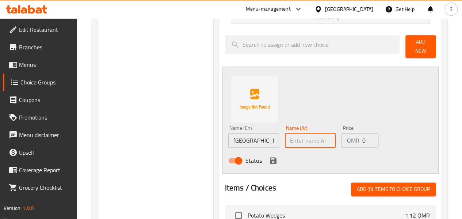
click at [285, 133] on input "text" at bounding box center [310, 140] width 51 height 15
paste input "جزيرة الألف"
type input "جزيرة الألف"
click at [270, 157] on icon "save" at bounding box center [273, 160] width 7 height 7
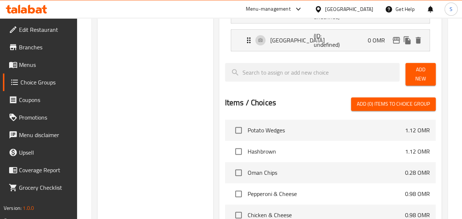
click at [414, 74] on span "Add New" at bounding box center [420, 74] width 19 height 18
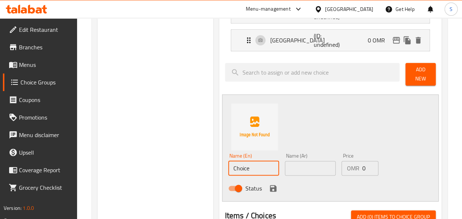
drag, startPoint x: 234, startPoint y: 165, endPoint x: 129, endPoint y: 157, distance: 105.1
click at [129, 157] on div "Choice Groups Your Choice of Sauce: 0 Your Choice of Cheese: 3 Your Choice of V…" at bounding box center [270, 35] width 347 height 770
drag, startPoint x: 244, startPoint y: 160, endPoint x: 133, endPoint y: 153, distance: 111.6
click at [133, 153] on div "Choice Groups Your Choice of Sauce: 0 Your Choice of Cheese: 3 Your Choice of V…" at bounding box center [270, 35] width 347 height 770
type input "Olive Oil"
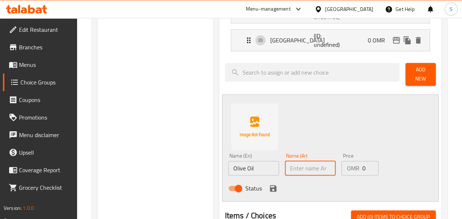
click at [285, 164] on input "text" at bounding box center [310, 168] width 51 height 15
paste input "زيت الزيتون"
type input "زيت الزيتون"
click at [269, 184] on icon "save" at bounding box center [273, 188] width 9 height 9
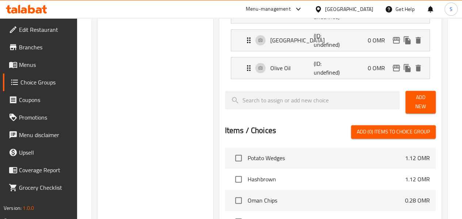
click at [420, 98] on span "Add New" at bounding box center [420, 102] width 19 height 18
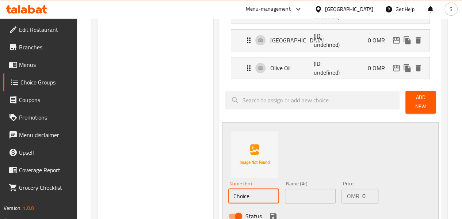
drag, startPoint x: 234, startPoint y: 189, endPoint x: 141, endPoint y: 196, distance: 92.6
click at [141, 196] on div "Choice Groups Your Choice of Sauce: 0 Your Choice of Cheese: 3 Your Choice of V…" at bounding box center [270, 49] width 347 height 798
drag, startPoint x: 253, startPoint y: 191, endPoint x: 135, endPoint y: 181, distance: 119.0
click at [135, 181] on div "Choice Groups Your Choice of Sauce: 0 Your Choice of Cheese: 3 Your Choice of V…" at bounding box center [270, 49] width 347 height 798
type input "Balsamic Vinegar"
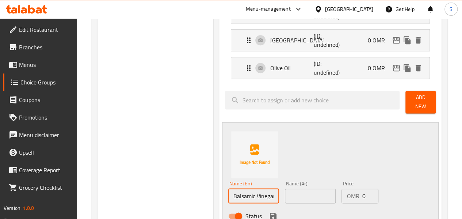
click at [285, 188] on input "text" at bounding box center [310, 195] width 51 height 15
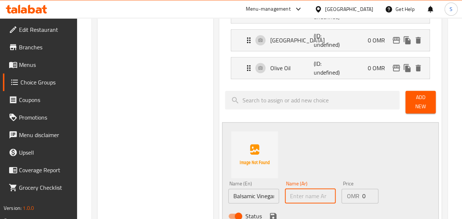
paste input "خل بلسمي"
type input "خل بلسمي"
click at [270, 212] on icon "save" at bounding box center [273, 215] width 7 height 7
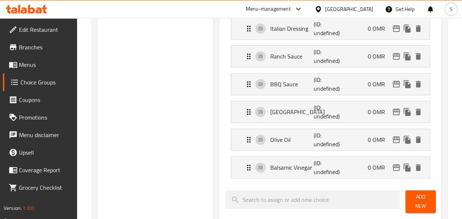
scroll to position [361, 0]
click at [411, 196] on span "Add New" at bounding box center [420, 201] width 19 height 18
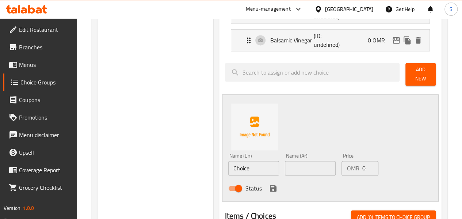
scroll to position [490, 0]
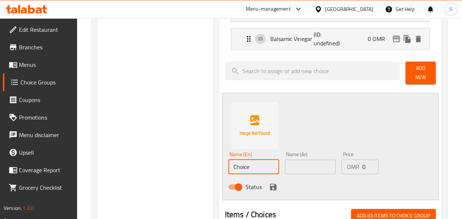
drag, startPoint x: 234, startPoint y: 162, endPoint x: 139, endPoint y: 160, distance: 94.9
click at [139, 160] on div "Choice Groups Your Choice of Sauce: 0 Your Choice of Cheese: 3 Your Choice of V…" at bounding box center [270, 5] width 347 height 825
drag, startPoint x: 243, startPoint y: 159, endPoint x: 127, endPoint y: 158, distance: 116.1
click at [127, 158] on div "Choice Groups Your Choice of Sauce: 0 Your Choice of Cheese: 3 Your Choice of V…" at bounding box center [270, 5] width 347 height 825
type input "[PERSON_NAME]"
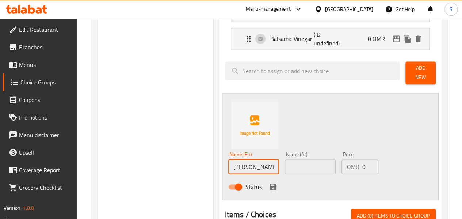
click at [282, 167] on div "Name (Ar) Name (Ar)" at bounding box center [310, 163] width 57 height 28
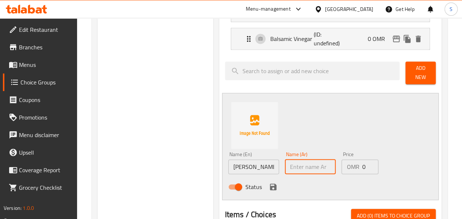
click at [294, 159] on input "text" at bounding box center [310, 166] width 51 height 15
paste input "صلصة سيزر"
type input "صلصة سيزر"
click at [270, 183] on icon "save" at bounding box center [273, 186] width 7 height 7
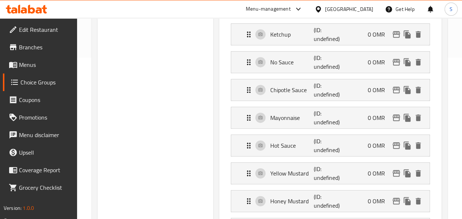
scroll to position [0, 0]
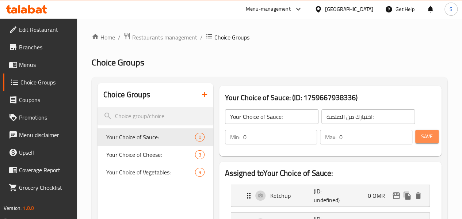
click at [425, 135] on span "Save" at bounding box center [427, 136] width 12 height 9
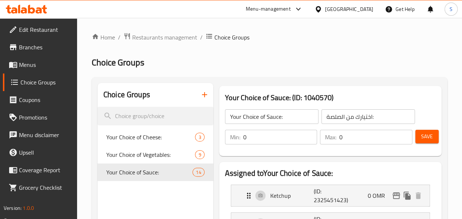
click at [200, 97] on icon "button" at bounding box center [204, 94] width 9 height 9
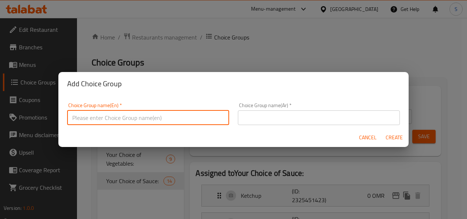
click at [147, 122] on input "text" at bounding box center [148, 117] width 162 height 15
drag, startPoint x: 158, startPoint y: 118, endPoint x: 0, endPoint y: 109, distance: 158.7
click at [0, 109] on div "Add Choice Group Choice Group name(En)   * Your Choice of Saesoning: Choice Gro…" at bounding box center [233, 109] width 467 height 219
type input "Your Choice of Saesoning:"
click at [250, 120] on input "text" at bounding box center [319, 117] width 162 height 15
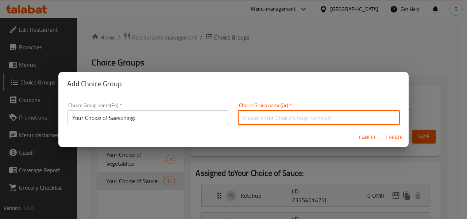
paste input "اختيارك للموسم:"
type input "اختيارك للموسم:"
click at [390, 135] on span "Create" at bounding box center [395, 137] width 18 height 9
type input "Your Choice of Saesoning:"
type input "اختيارك للموسم:"
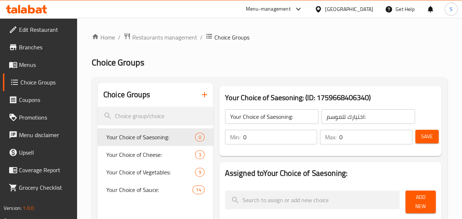
click at [402, 137] on input "0" at bounding box center [375, 137] width 73 height 15
type input "1"
click at [402, 135] on input "1" at bounding box center [375, 137] width 73 height 15
click at [296, 135] on input "0" at bounding box center [280, 137] width 74 height 15
click at [293, 135] on input "1" at bounding box center [280, 137] width 74 height 15
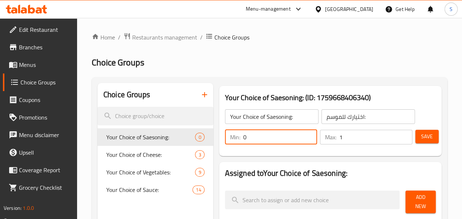
type input "0"
click at [294, 141] on input "0" at bounding box center [280, 137] width 74 height 15
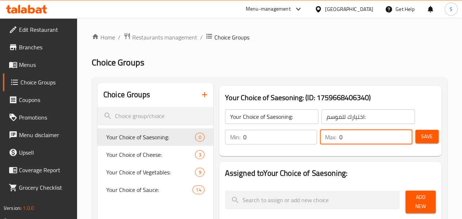
type input "0"
click at [402, 141] on input "0" at bounding box center [375, 137] width 73 height 15
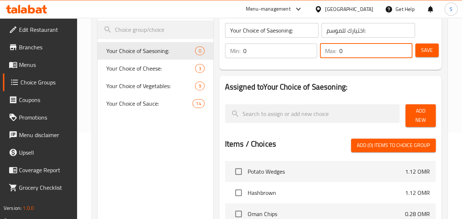
scroll to position [87, 0]
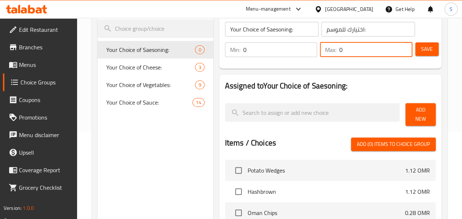
click at [425, 114] on span "Add New" at bounding box center [420, 114] width 19 height 18
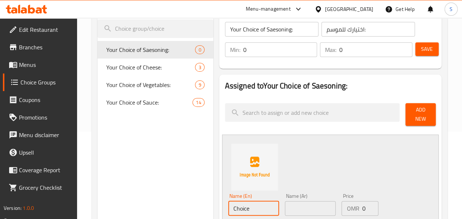
drag, startPoint x: 221, startPoint y: 204, endPoint x: 133, endPoint y: 211, distance: 89.0
drag, startPoint x: 235, startPoint y: 207, endPoint x: 132, endPoint y: 205, distance: 102.6
type input "Pepper"
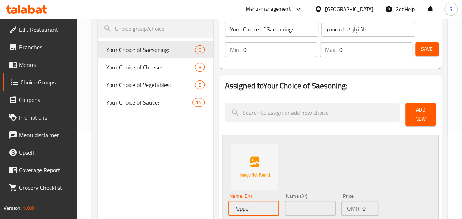
scroll to position [159, 0]
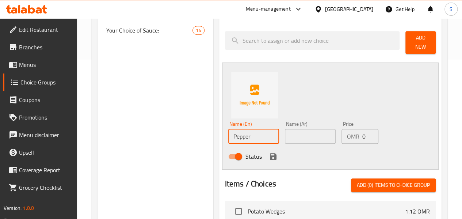
click at [285, 131] on input "text" at bounding box center [310, 136] width 51 height 15
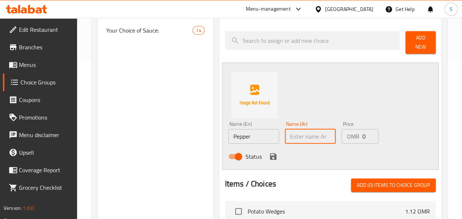
paste input "الفلفل"
type input "الفلفل"
click at [270, 153] on icon "save" at bounding box center [273, 156] width 7 height 7
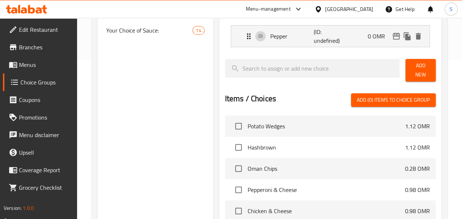
click at [421, 65] on span "Add New" at bounding box center [420, 70] width 19 height 18
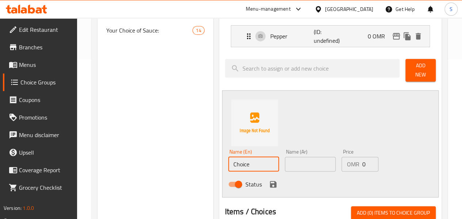
drag, startPoint x: 222, startPoint y: 159, endPoint x: 119, endPoint y: 161, distance: 103.3
click at [119, 161] on div "Choice Groups Your Choice of Saesoning: 0 Your Choice of Cheese: 3 Your Choice …" at bounding box center [270, 170] width 347 height 492
drag, startPoint x: 221, startPoint y: 162, endPoint x: 139, endPoint y: 168, distance: 81.9
click at [139, 168] on div "Choice Groups Your Choice of Saesoning: 0 Your Choice of Cheese: 3 Your Choice …" at bounding box center [270, 170] width 347 height 492
type input "Salt"
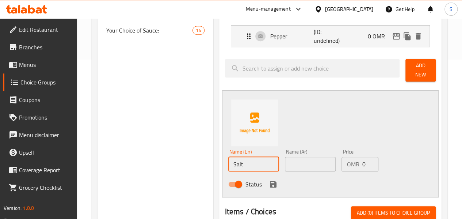
click at [285, 160] on input "text" at bounding box center [310, 164] width 51 height 15
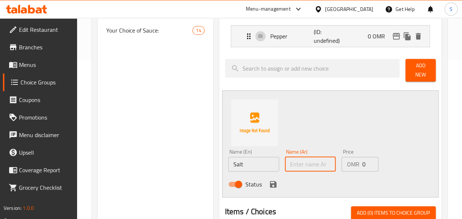
paste input "ملح"
type input "ملح"
click at [269, 181] on icon "save" at bounding box center [273, 184] width 9 height 9
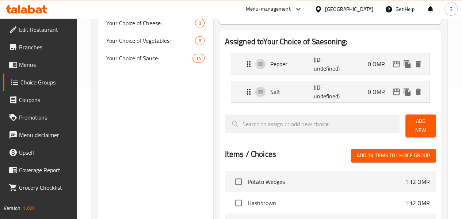
scroll to position [131, 0]
click at [411, 122] on span "Add New" at bounding box center [420, 126] width 19 height 18
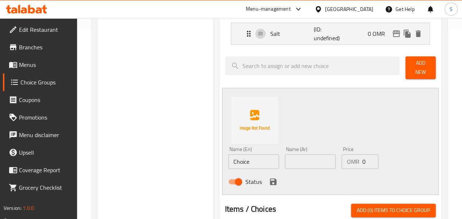
scroll to position [190, 0]
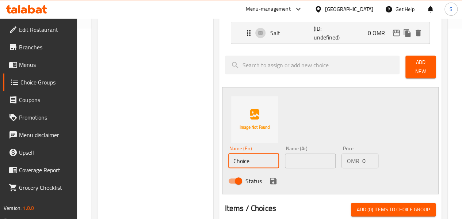
drag, startPoint x: 235, startPoint y: 162, endPoint x: 157, endPoint y: 165, distance: 78.5
click at [157, 165] on div "Choice Groups Your Choice of Saesoning: 0 Your Choice of Cheese: 3 Your Choice …" at bounding box center [270, 153] width 347 height 520
paste input "مردقوش"
type input "مردقوش"
drag, startPoint x: 240, startPoint y: 155, endPoint x: 164, endPoint y: 158, distance: 76.4
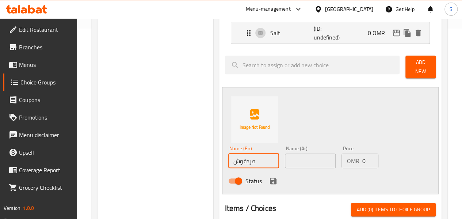
click at [164, 158] on div "Choice Groups Your Choice of Saesoning: 0 Your Choice of Cheese: 3 Your Choice …" at bounding box center [270, 153] width 347 height 520
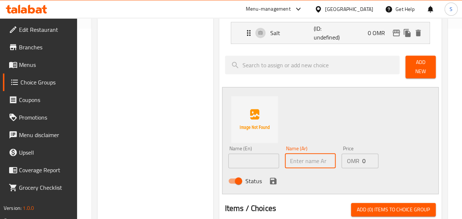
click at [286, 155] on input "text" at bounding box center [310, 160] width 51 height 15
paste input "مردقوش"
type input "مردقوش"
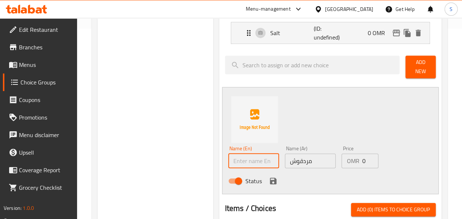
click at [233, 159] on input "text" at bounding box center [253, 160] width 51 height 15
type input "Oregano"
click at [270, 177] on icon "save" at bounding box center [273, 180] width 7 height 7
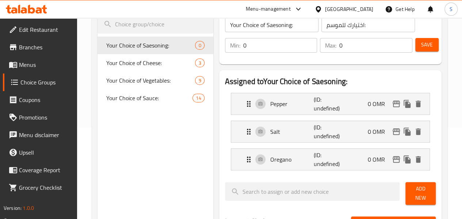
scroll to position [91, 0]
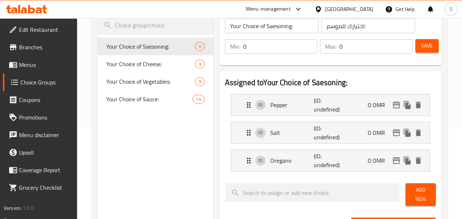
click at [431, 51] on button "Save" at bounding box center [426, 46] width 23 height 14
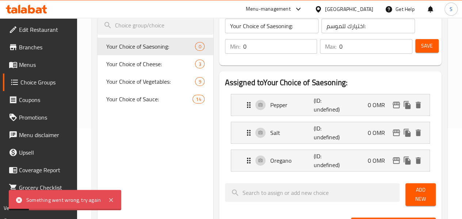
click at [111, 200] on icon at bounding box center [111, 199] width 9 height 9
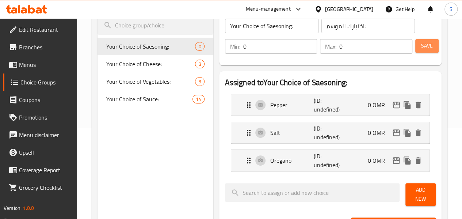
click at [427, 44] on span "Save" at bounding box center [427, 45] width 12 height 9
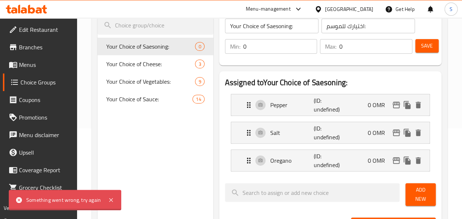
click at [113, 199] on icon at bounding box center [111, 199] width 9 height 9
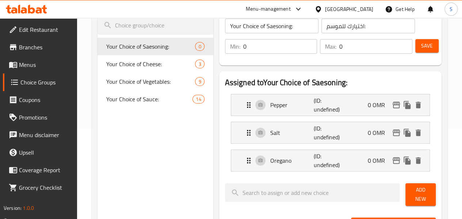
scroll to position [0, 0]
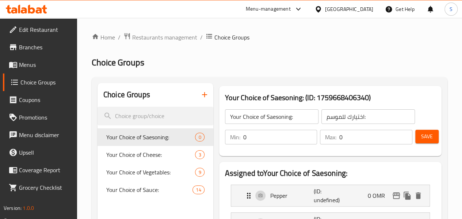
click at [288, 117] on input "Your Choice of Saesoning:" at bounding box center [271, 116] width 93 height 15
click at [245, 118] on input "Your Choice of Saesoning:" at bounding box center [271, 116] width 93 height 15
type input "Your Choice of Seasoning:"
click at [272, 140] on input "0" at bounding box center [280, 137] width 74 height 15
click at [426, 142] on button "Save" at bounding box center [426, 137] width 23 height 14
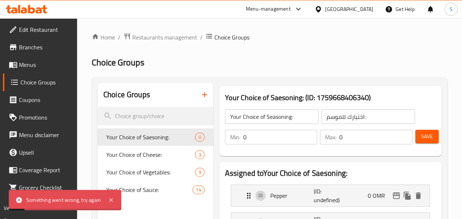
click at [115, 201] on div "Something went wrong, try again" at bounding box center [65, 199] width 112 height 20
click at [110, 201] on icon at bounding box center [111, 199] width 9 height 9
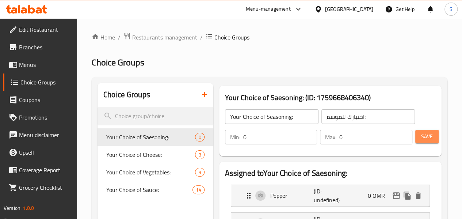
click at [424, 140] on span "Save" at bounding box center [427, 136] width 12 height 9
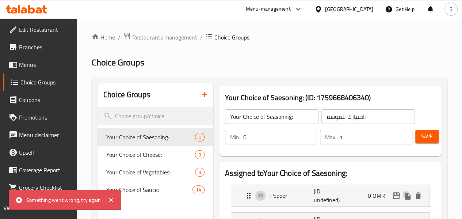
click at [403, 134] on input "1" at bounding box center [375, 137] width 73 height 15
click at [401, 134] on input "2" at bounding box center [375, 137] width 73 height 15
type input "1"
click at [401, 139] on input "1" at bounding box center [375, 137] width 73 height 15
type input "1"
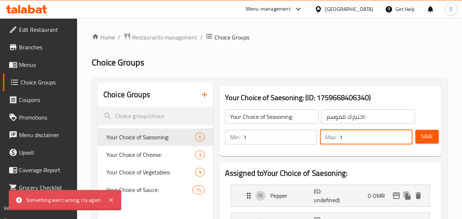
click at [293, 133] on input "1" at bounding box center [280, 137] width 74 height 15
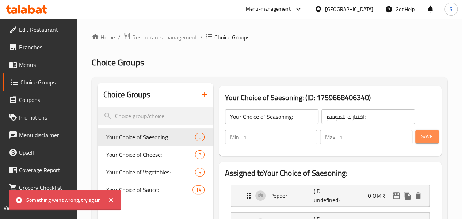
click at [422, 141] on span "Save" at bounding box center [427, 136] width 12 height 9
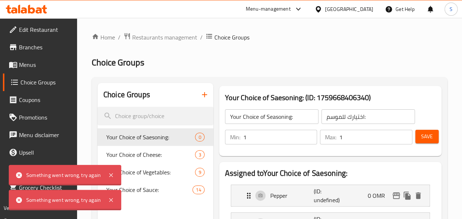
click at [107, 200] on icon at bounding box center [111, 199] width 9 height 9
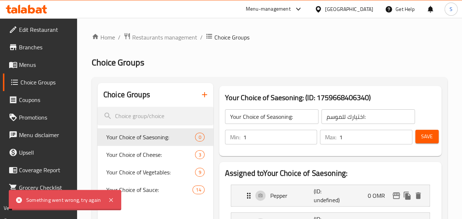
click at [110, 196] on icon at bounding box center [111, 199] width 9 height 9
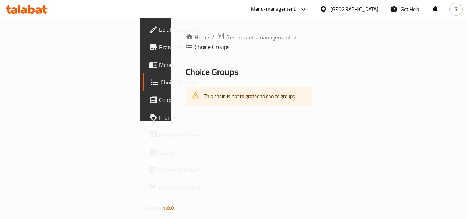
click at [24, 10] on icon at bounding box center [24, 10] width 6 height 6
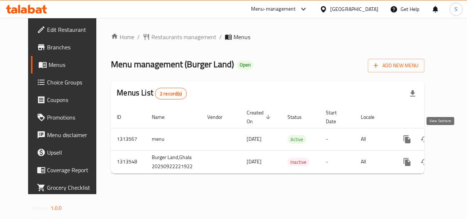
click at [456, 142] on icon "enhanced table" at bounding box center [460, 139] width 9 height 9
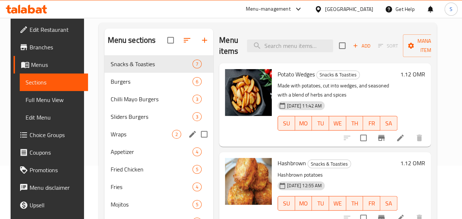
scroll to position [102, 0]
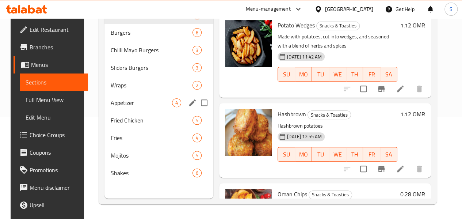
click at [108, 107] on div "Appetizer 4" at bounding box center [158, 103] width 109 height 18
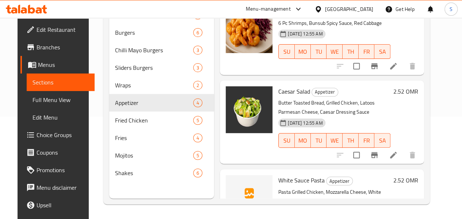
scroll to position [103, 0]
click at [403, 148] on li at bounding box center [393, 154] width 20 height 13
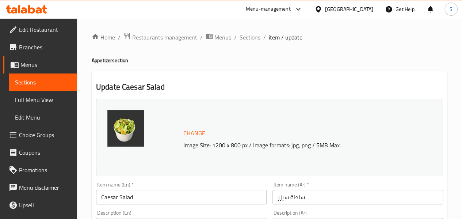
click at [242, 38] on span "Sections" at bounding box center [249, 37] width 21 height 9
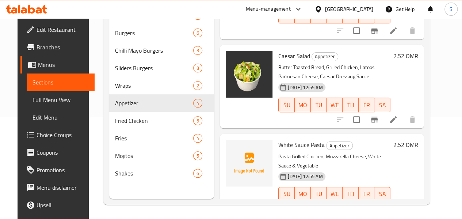
scroll to position [102, 0]
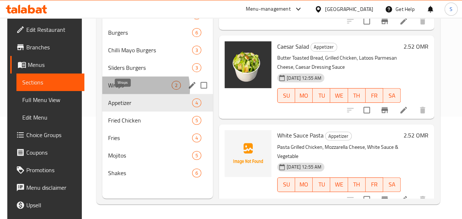
click at [123, 89] on span "Wraps" at bounding box center [140, 85] width 64 height 9
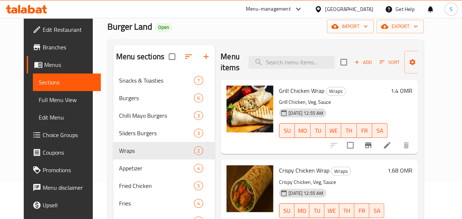
scroll to position [37, 0]
click at [37, 9] on icon at bounding box center [26, 9] width 41 height 9
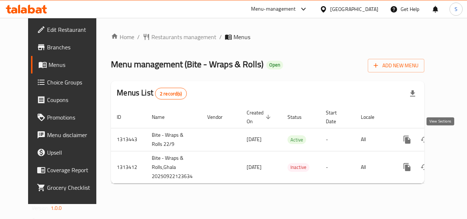
click at [456, 138] on icon "enhanced table" at bounding box center [460, 139] width 9 height 9
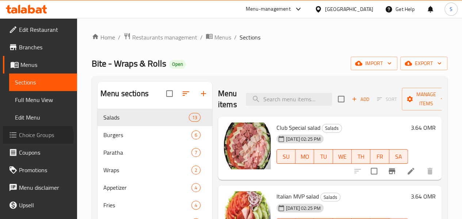
click at [37, 137] on span "Choice Groups" at bounding box center [45, 134] width 52 height 9
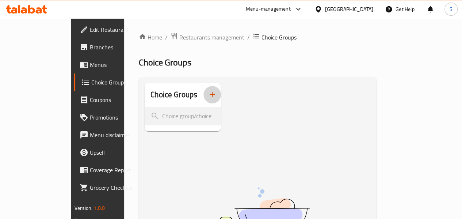
click at [210, 95] on icon "button" at bounding box center [212, 94] width 5 height 5
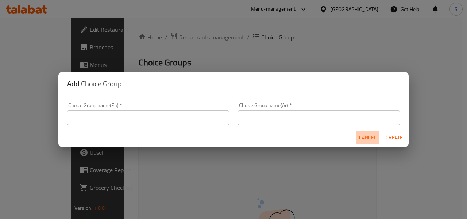
click at [372, 138] on span "Cancel" at bounding box center [368, 137] width 18 height 9
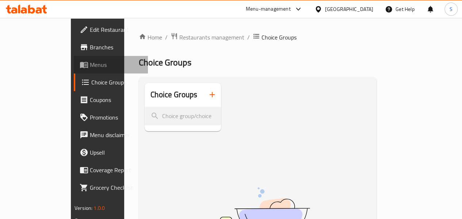
click at [90, 66] on span "Menus" at bounding box center [116, 64] width 52 height 9
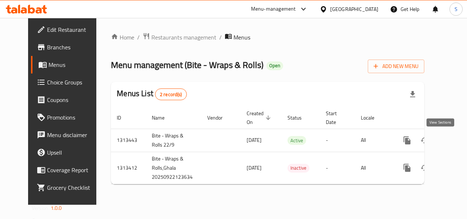
click at [456, 140] on icon "enhanced table" at bounding box center [460, 140] width 9 height 9
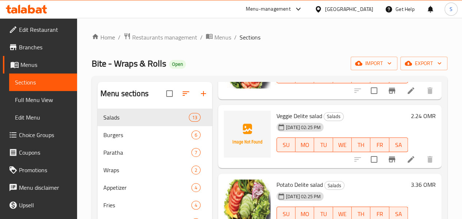
scroll to position [683, 0]
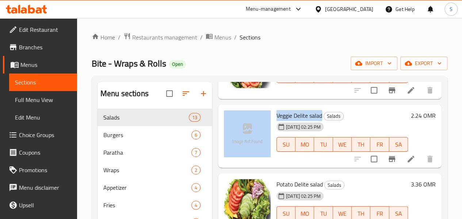
drag, startPoint x: 294, startPoint y: 115, endPoint x: 234, endPoint y: 109, distance: 59.8
click at [234, 109] on div "Veggie Delite salad Salads 22-09-2025 02:25 PM SU MO TU WE TH FR SA 2.24 OMR" at bounding box center [330, 136] width 218 height 58
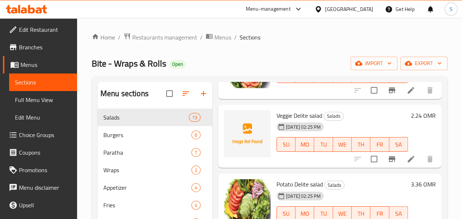
click at [352, 123] on div "22-09-2025 02:25 PM SU MO TU WE TH FR SA" at bounding box center [341, 138] width 137 height 39
drag, startPoint x: 294, startPoint y: 117, endPoint x: 248, endPoint y: 112, distance: 46.3
click at [276, 112] on h6 "Veggie Delite salad Salads" at bounding box center [341, 115] width 131 height 10
copy span "Veggie Delite salad"
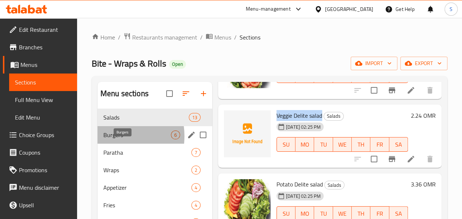
click at [112, 139] on span "Burgers" at bounding box center [137, 134] width 68 height 9
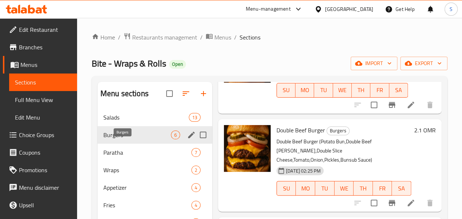
scroll to position [325, 0]
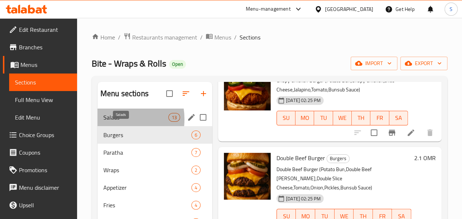
click at [111, 122] on span "Salads" at bounding box center [135, 117] width 65 height 9
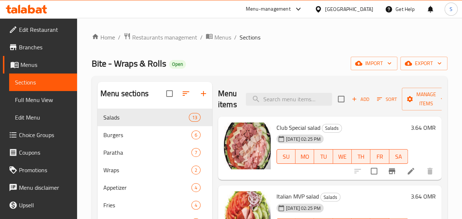
click at [37, 133] on span "Choice Groups" at bounding box center [45, 134] width 52 height 9
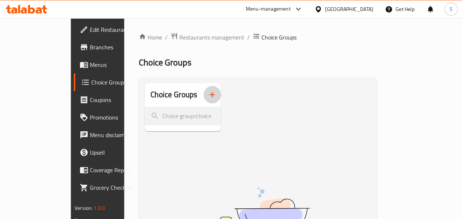
click at [203, 95] on button "button" at bounding box center [212, 95] width 18 height 18
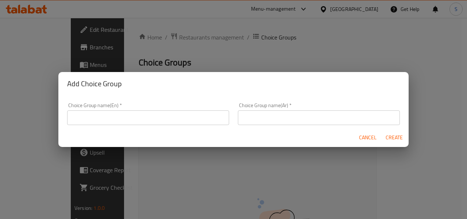
click at [145, 115] on input "text" at bounding box center [148, 117] width 162 height 15
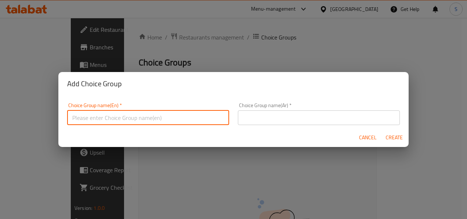
type input "Your Choice of Vegetables:"
drag, startPoint x: 166, startPoint y: 117, endPoint x: 0, endPoint y: 116, distance: 166.5
click at [0, 116] on div "Add Choice Group Choice Group name(En)   * Your Choice of Vegetables: Choice Gr…" at bounding box center [233, 109] width 467 height 219
click at [250, 113] on input "text" at bounding box center [319, 117] width 162 height 15
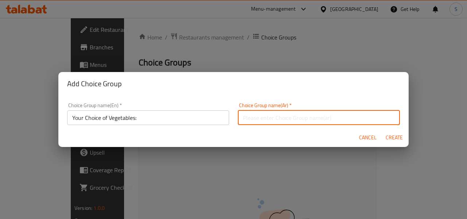
paste input "اختيارك من الخضروات:"
type input "اختيارك من الخضروات:"
click at [395, 141] on span "Create" at bounding box center [395, 137] width 18 height 9
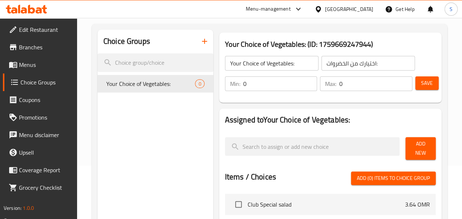
scroll to position [57, 0]
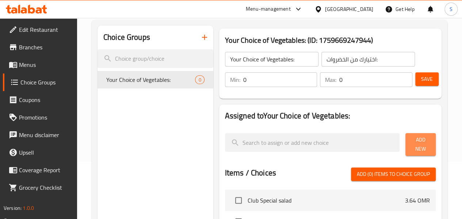
click at [417, 145] on span "Add New" at bounding box center [420, 144] width 19 height 18
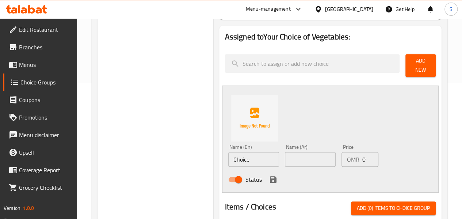
scroll to position [138, 0]
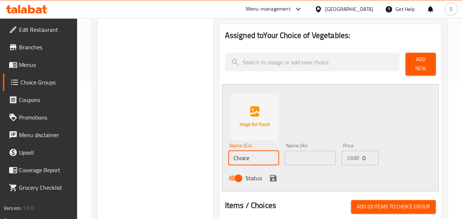
drag, startPoint x: 234, startPoint y: 151, endPoint x: 123, endPoint y: 160, distance: 110.6
click at [123, 160] on div "Choice Groups Your Choice of Vegetables: 0 Your Choice of Vegetables: (ID: 1759…" at bounding box center [270, 177] width 347 height 465
drag, startPoint x: 236, startPoint y: 157, endPoint x: 127, endPoint y: 140, distance: 110.1
click at [127, 140] on div "Choice Groups Your Choice of Vegetables: 0 Your Choice of Vegetables: (ID: 1759…" at bounding box center [270, 177] width 347 height 465
type input "Lettuce"
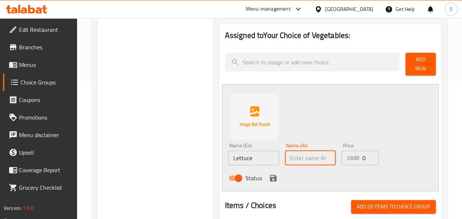
click at [285, 154] on input "text" at bounding box center [310, 157] width 51 height 15
paste input "خَسّ"
type input "خَسّ"
click at [270, 175] on icon "save" at bounding box center [273, 178] width 7 height 7
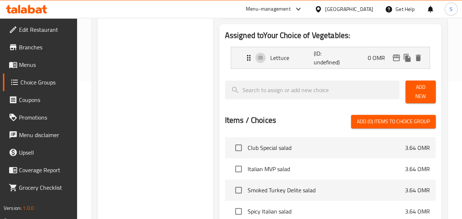
click at [414, 88] on span "Add New" at bounding box center [420, 92] width 19 height 18
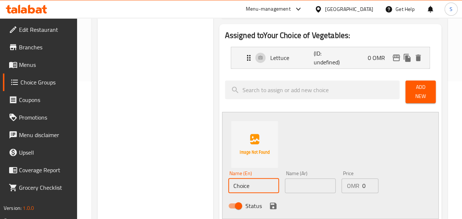
drag, startPoint x: 233, startPoint y: 181, endPoint x: 133, endPoint y: 192, distance: 100.6
click at [133, 192] on div "Choice Groups Your Choice of Vegetables: 0 Your Choice of Vegetables: (ID: 1759…" at bounding box center [270, 191] width 347 height 492
drag, startPoint x: 244, startPoint y: 184, endPoint x: 143, endPoint y: 177, distance: 101.0
click at [143, 177] on div "Choice Groups Your Choice of Vegetables: 0 Your Choice of Vegetables: (ID: 1759…" at bounding box center [270, 191] width 347 height 492
type input "No Veggies"
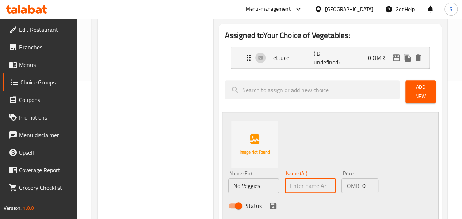
click at [288, 184] on input "text" at bounding box center [310, 185] width 51 height 15
paste input "لا الخضار"
type input "لا الخضار"
click at [269, 201] on icon "save" at bounding box center [273, 205] width 9 height 9
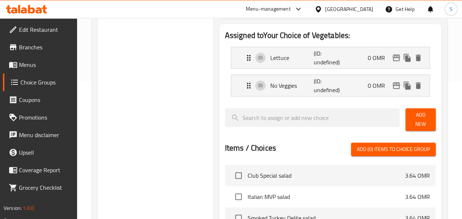
click at [411, 116] on span "Add New" at bounding box center [420, 119] width 19 height 18
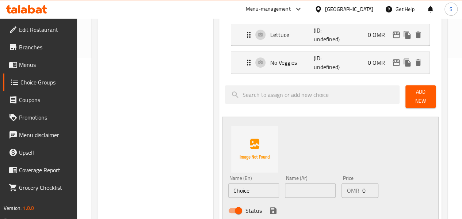
scroll to position [161, 0]
drag, startPoint x: 226, startPoint y: 185, endPoint x: 158, endPoint y: 181, distance: 67.3
click at [158, 181] on div "Choice Groups Your Choice of Vegetables: 0 Your Choice of Vegetables: (ID: 1759…" at bounding box center [270, 182] width 347 height 520
drag, startPoint x: 235, startPoint y: 189, endPoint x: 175, endPoint y: 181, distance: 60.4
click at [175, 181] on div "Choice Groups Your Choice of Vegetables: 0 Your Choice of Vegetables: (ID: 1759…" at bounding box center [270, 182] width 347 height 520
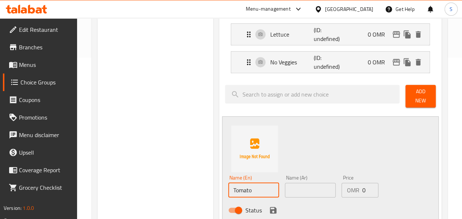
type input "Tomato"
click at [285, 185] on input "text" at bounding box center [310, 190] width 51 height 15
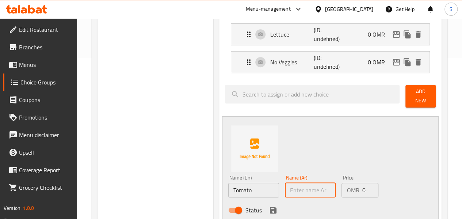
paste input "طماطم"
type input "طماطم"
click at [269, 207] on icon "save" at bounding box center [273, 210] width 9 height 9
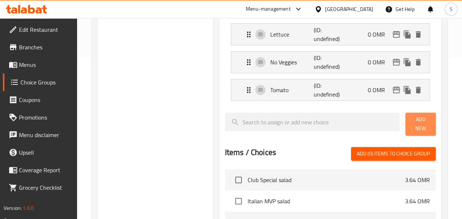
click at [412, 117] on span "Add New" at bounding box center [420, 124] width 19 height 18
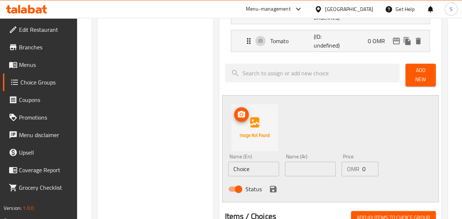
scroll to position [210, 0]
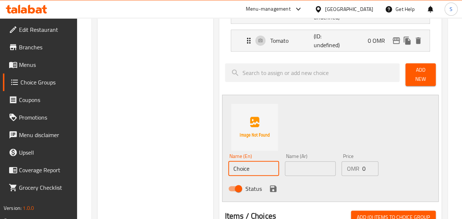
drag, startPoint x: 234, startPoint y: 158, endPoint x: 135, endPoint y: 172, distance: 100.2
click at [135, 172] on div "Choice Groups Your Choice of Vegetables: 0 Your Choice of Vegetables: (ID: 1759…" at bounding box center [270, 147] width 347 height 548
type input "Cucumber"
drag, startPoint x: 239, startPoint y: 166, endPoint x: 136, endPoint y: 165, distance: 103.7
click at [136, 165] on div "Choice Groups Your Choice of Vegetables: 0 Your Choice of Vegetables: (ID: 1759…" at bounding box center [270, 147] width 347 height 548
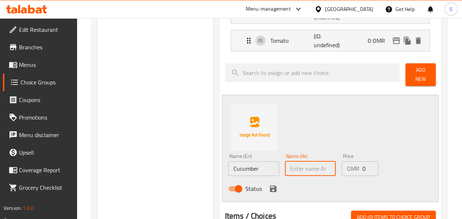
click at [285, 165] on input "text" at bounding box center [310, 168] width 51 height 15
paste input "خيار"
type input "خيار"
click at [270, 185] on icon "save" at bounding box center [273, 188] width 7 height 7
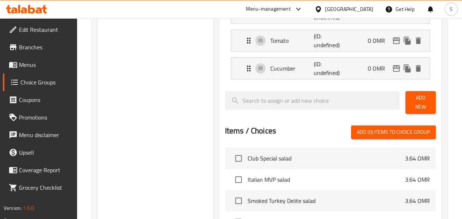
click at [418, 99] on span "Add New" at bounding box center [420, 102] width 19 height 18
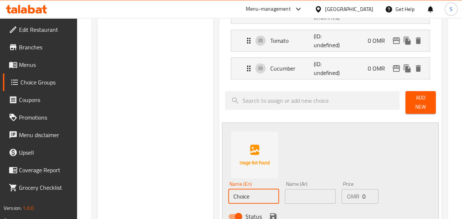
drag, startPoint x: 223, startPoint y: 189, endPoint x: 145, endPoint y: 192, distance: 78.2
click at [145, 192] on div "Choice Groups Your Choice of Vegetables: 0 Your Choice of Vegetables: (ID: 1759…" at bounding box center [270, 161] width 347 height 576
drag, startPoint x: 242, startPoint y: 188, endPoint x: 145, endPoint y: 179, distance: 97.9
click at [145, 179] on div "Choice Groups Your Choice of Vegetables: 0 Your Choice of Vegetables: (ID: 1759…" at bounding box center [270, 161] width 347 height 576
type input "Green Pepper"
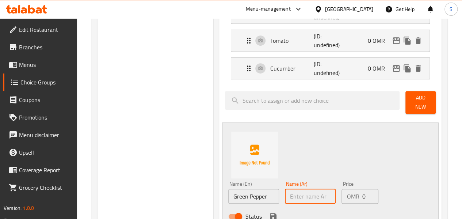
click at [285, 190] on input "text" at bounding box center [310, 196] width 51 height 15
paste input "فلفل أخضر"
type input "فلفل أخضر"
click at [270, 213] on icon "save" at bounding box center [273, 216] width 7 height 7
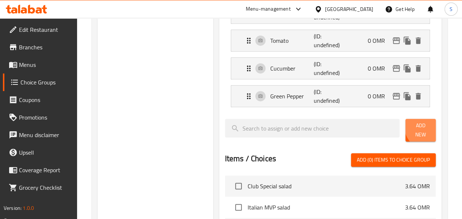
click at [425, 126] on span "Add New" at bounding box center [420, 130] width 19 height 18
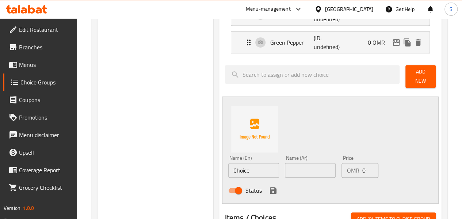
scroll to position [264, 0]
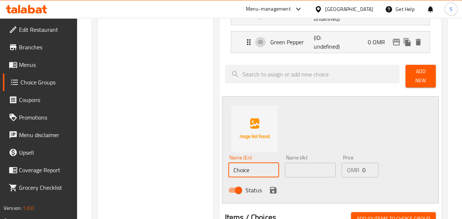
drag, startPoint x: 223, startPoint y: 163, endPoint x: 158, endPoint y: 163, distance: 64.3
click at [158, 163] on div "Choice Groups Your Choice of Vegetables: 0 Your Choice of Vegetables: (ID: 1759…" at bounding box center [270, 120] width 347 height 603
drag, startPoint x: 238, startPoint y: 169, endPoint x: 137, endPoint y: 167, distance: 101.1
click at [137, 167] on div "Choice Groups Your Choice of Vegetables: 0 Your Choice of Vegetables: (ID: 1759…" at bounding box center [270, 120] width 347 height 603
type input "Onions"
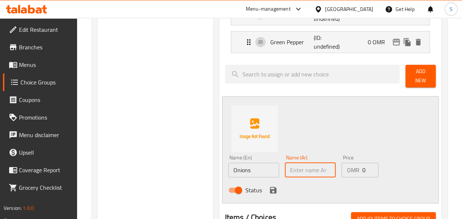
click at [294, 170] on input "text" at bounding box center [310, 169] width 51 height 15
paste input "البصل"
type input "البصل"
click at [270, 187] on icon "save" at bounding box center [273, 190] width 7 height 7
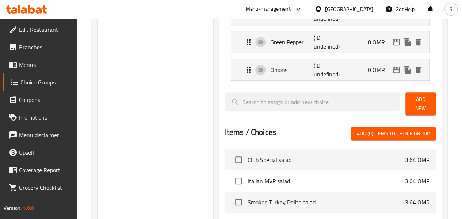
click at [422, 101] on span "Add New" at bounding box center [420, 104] width 19 height 18
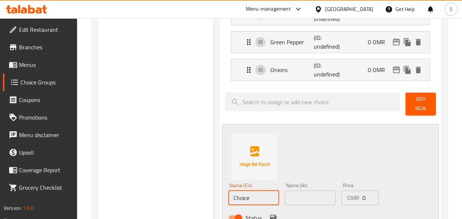
drag, startPoint x: 239, startPoint y: 188, endPoint x: 131, endPoint y: 187, distance: 108.1
click at [131, 187] on div "Choice Groups Your Choice of Vegetables: 0 Your Choice of Vegetables: (ID: 1759…" at bounding box center [270, 134] width 347 height 631
type input "Pickles"
click at [242, 201] on div "Name (En) Pickles Name (En)" at bounding box center [253, 194] width 57 height 28
drag, startPoint x: 233, startPoint y: 190, endPoint x: 141, endPoint y: 188, distance: 92.0
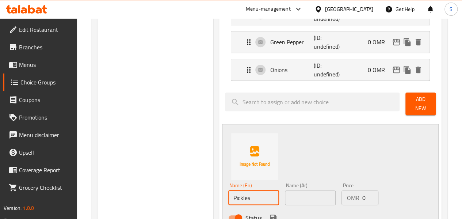
click at [141, 188] on div "Choice Groups Your Choice of Vegetables: 0 Your Choice of Vegetables: (ID: 1759…" at bounding box center [270, 134] width 347 height 631
click at [285, 184] on div "Name (Ar) Name (Ar)" at bounding box center [310, 194] width 51 height 22
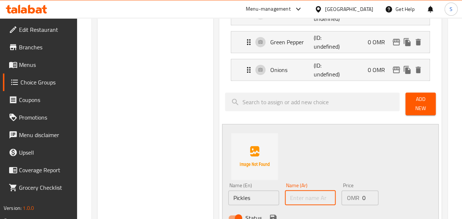
click at [285, 190] on input "text" at bounding box center [310, 197] width 51 height 15
paste input "مخللات"
type input "مخللات"
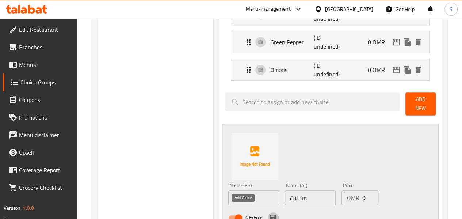
click at [270, 214] on icon "save" at bounding box center [273, 217] width 7 height 7
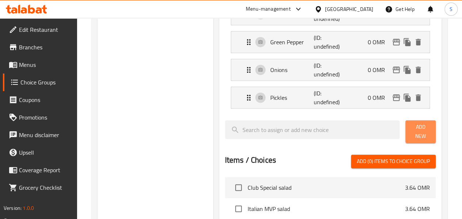
click at [413, 127] on span "Add New" at bounding box center [420, 131] width 19 height 18
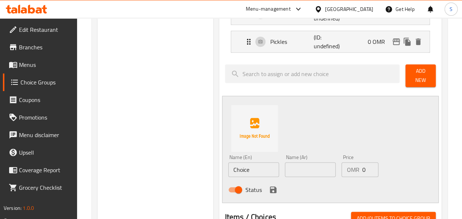
scroll to position [321, 0]
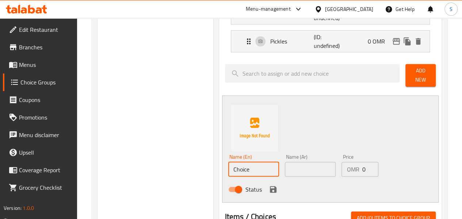
drag, startPoint x: 238, startPoint y: 169, endPoint x: 160, endPoint y: 168, distance: 77.8
click at [160, 168] on div "Choice Groups Your Choice of Vegetables: 0 Your Choice of Vegetables: (ID: 1759…" at bounding box center [270, 91] width 347 height 659
drag, startPoint x: 232, startPoint y: 165, endPoint x: 177, endPoint y: 166, distance: 55.5
click at [177, 166] on div "Choice Groups Your Choice of Vegetables: 0 Your Choice of Vegetables: (ID: 1759…" at bounding box center [270, 91] width 347 height 659
type input "Olives"
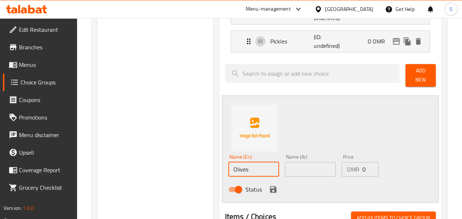
click at [285, 162] on input "text" at bounding box center [310, 169] width 51 height 15
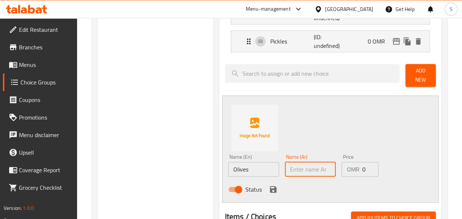
paste input "زيتون"
type input "زيتون"
click at [270, 186] on icon "save" at bounding box center [273, 189] width 7 height 7
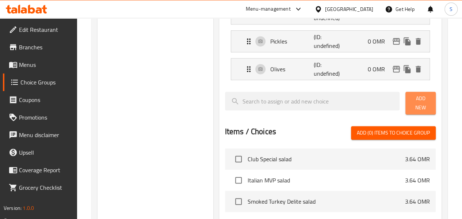
click at [409, 93] on button "Add New" at bounding box center [420, 103] width 30 height 23
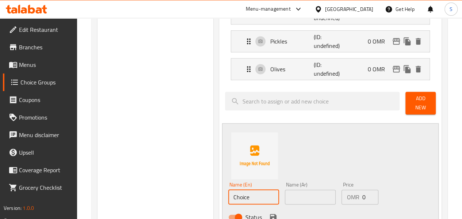
drag, startPoint x: 230, startPoint y: 187, endPoint x: 148, endPoint y: 189, distance: 82.2
click at [148, 189] on div "Choice Groups Your Choice of Vegetables: 0 Your Choice of Vegetables: (ID: 1759…" at bounding box center [270, 105] width 347 height 687
drag, startPoint x: 242, startPoint y: 189, endPoint x: 135, endPoint y: 185, distance: 107.4
click at [135, 185] on div "Choice Groups Your Choice of Vegetables: 0 Your Choice of Vegetables: (ID: 1759…" at bounding box center [270, 105] width 347 height 687
type input "Jalapenos"
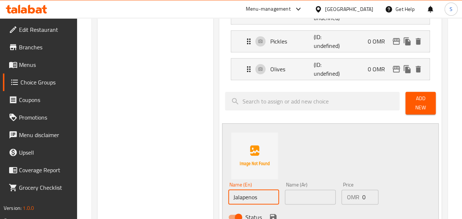
click at [288, 196] on input "text" at bounding box center [310, 196] width 51 height 15
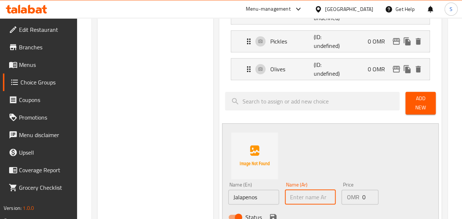
paste input "هلابينو"
type input "هلابينو"
click at [270, 214] on icon "save" at bounding box center [273, 217] width 7 height 7
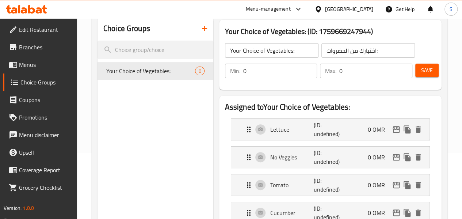
scroll to position [65, 0]
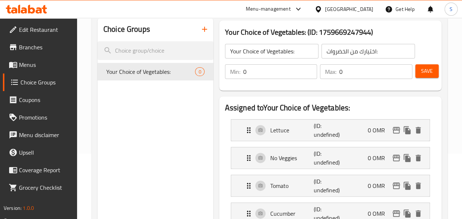
click at [417, 71] on button "Save" at bounding box center [426, 71] width 23 height 14
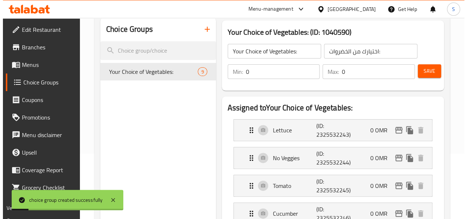
scroll to position [22, 0]
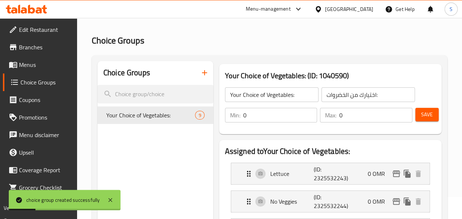
click at [200, 71] on icon "button" at bounding box center [204, 72] width 9 height 9
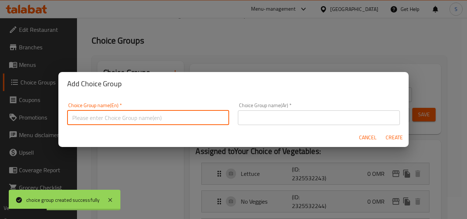
click at [175, 122] on input "text" at bounding box center [148, 117] width 162 height 15
type input "Your Choice of Sauce:"
drag, startPoint x: 162, startPoint y: 116, endPoint x: 0, endPoint y: 120, distance: 162.5
click at [0, 120] on div "Add Choice Group Choice Group name(En)   * Your Choice of Sauce: Choice Group n…" at bounding box center [233, 109] width 467 height 219
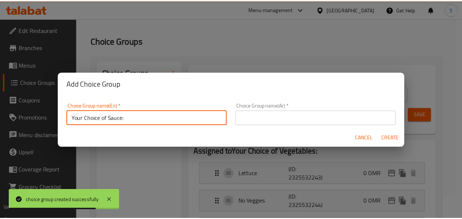
scroll to position [1, 0]
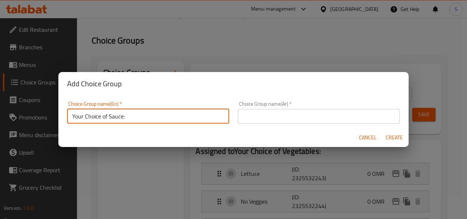
click at [261, 113] on input "text" at bounding box center [319, 116] width 162 height 15
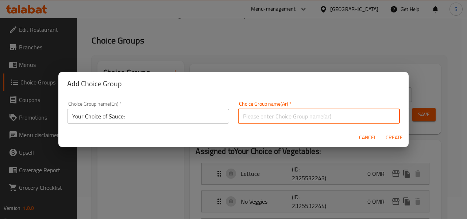
paste input "اختيارك من الصلصة:"
type input "اختيارك من الصلصة:"
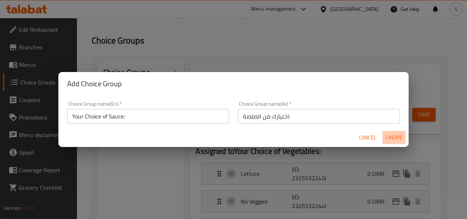
click at [392, 135] on span "Create" at bounding box center [395, 137] width 18 height 9
type input "Your Choice of Sauce:"
type input "اختيارك من الصلصة:"
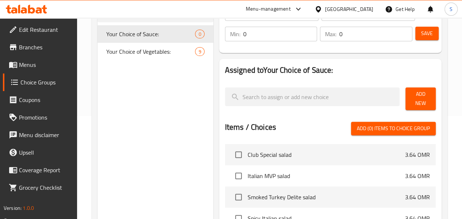
scroll to position [103, 0]
click at [418, 91] on span "Add New" at bounding box center [420, 98] width 19 height 18
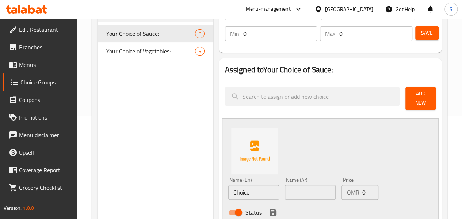
drag, startPoint x: 233, startPoint y: 191, endPoint x: 139, endPoint y: 184, distance: 93.7
click at [139, 184] on div "Choice Groups Your Choice of Sauce: 0 Your Choice of Vegetables: 9 Your Choice …" at bounding box center [270, 212] width 347 height 465
drag, startPoint x: 232, startPoint y: 189, endPoint x: 158, endPoint y: 181, distance: 74.9
click at [158, 181] on div "Choice Groups Your Choice of Sauce: 0 Your Choice of Vegetables: 9 Your Choice …" at bounding box center [270, 212] width 347 height 465
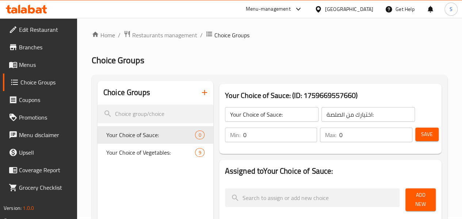
scroll to position [0, 0]
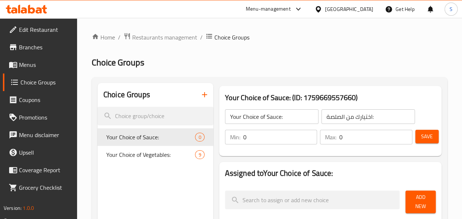
type input "Ketchup"
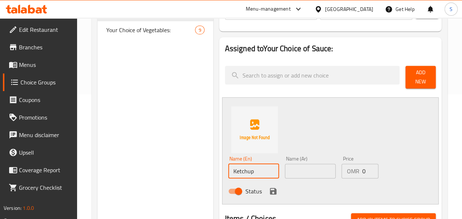
scroll to position [125, 0]
click at [288, 163] on input "text" at bounding box center [310, 170] width 51 height 15
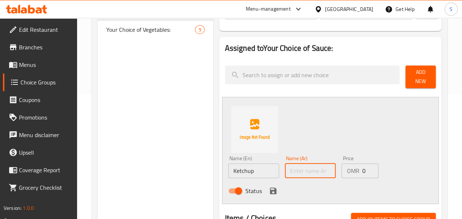
paste input "كاتشب"
type input "كاتشب"
click at [270, 188] on icon "save" at bounding box center [273, 190] width 7 height 7
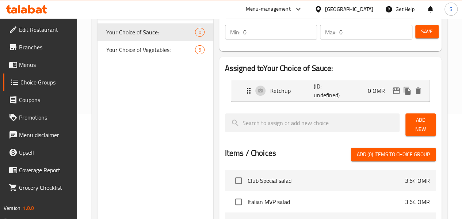
scroll to position [104, 0]
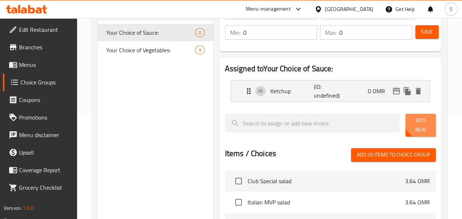
click at [418, 122] on span "Add New" at bounding box center [420, 125] width 19 height 18
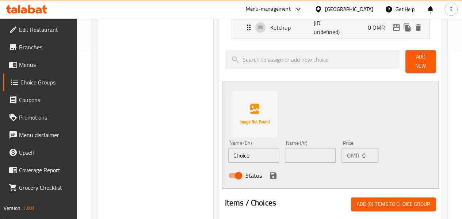
scroll to position [169, 0]
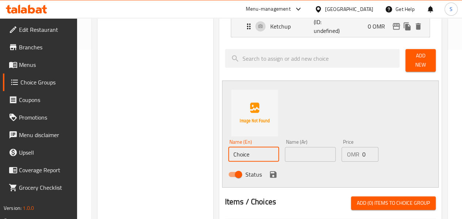
drag, startPoint x: 229, startPoint y: 143, endPoint x: 153, endPoint y: 146, distance: 76.0
click at [153, 146] on div "Choice Groups Your Choice of Sauce: 0 Your Choice of Vegetables: 9 Your Choice …" at bounding box center [270, 160] width 347 height 492
drag, startPoint x: 241, startPoint y: 149, endPoint x: 167, endPoint y: 140, distance: 74.4
click at [167, 140] on div "Choice Groups Your Choice of Sauce: 0 Your Choice of Vegetables: 9 Your Choice …" at bounding box center [270, 160] width 347 height 492
type input "No Sauce"
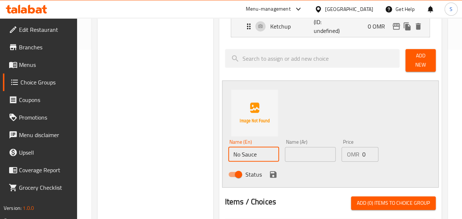
click at [298, 154] on input "text" at bounding box center [310, 154] width 51 height 15
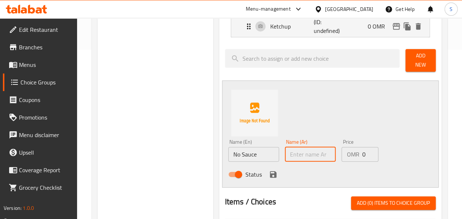
paste input "لا صلصة"
type input "لا صلصة"
click at [270, 171] on icon "save" at bounding box center [273, 174] width 7 height 7
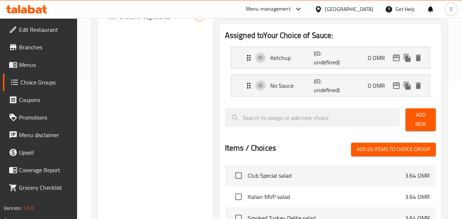
scroll to position [137, 0]
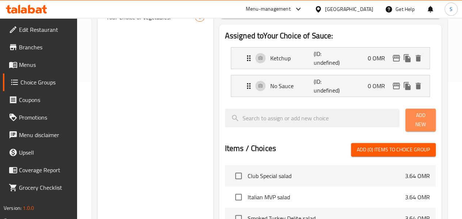
click at [413, 117] on span "Add New" at bounding box center [420, 120] width 19 height 18
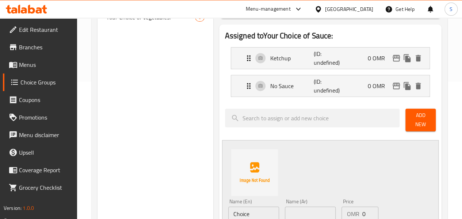
click at [289, 206] on input "text" at bounding box center [310, 213] width 51 height 15
paste input "لا صلصة"
type input "لا صلصة"
click at [240, 206] on input "Choice" at bounding box center [253, 213] width 51 height 15
type input "C"
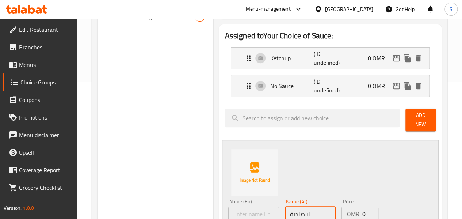
drag, startPoint x: 302, startPoint y: 203, endPoint x: 228, endPoint y: 202, distance: 73.8
click at [228, 202] on div "Name (En) Name (En) Name (Ar) لا صلصة Name (Ar) Price OMR 0 Price Status" at bounding box center [310, 220] width 170 height 48
paste input "ايونيز"
type input "مايونيز"
click at [228, 209] on input "text" at bounding box center [253, 213] width 51 height 15
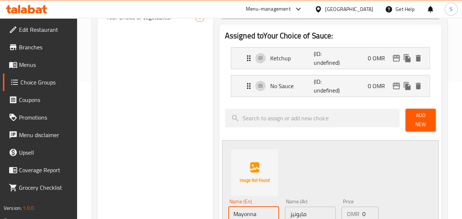
type input "Mayonnaise"
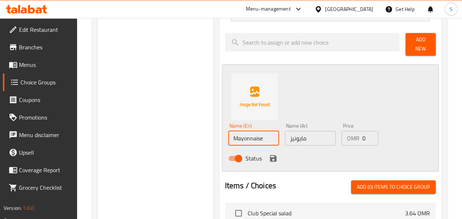
scroll to position [214, 0]
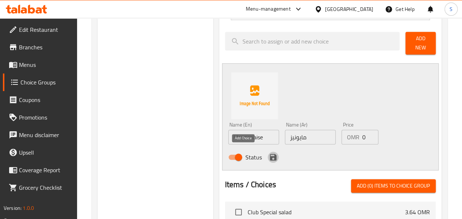
click at [269, 153] on icon "save" at bounding box center [273, 157] width 9 height 9
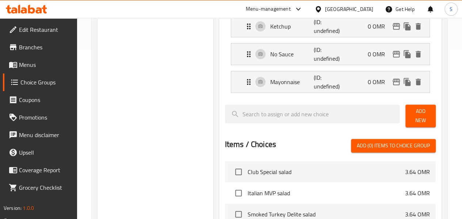
scroll to position [169, 0]
click at [413, 114] on span "Add New" at bounding box center [420, 116] width 19 height 18
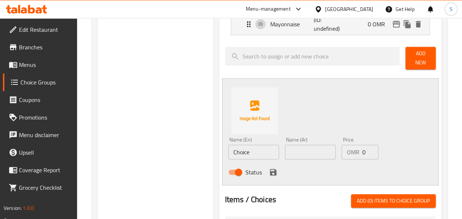
scroll to position [227, 0]
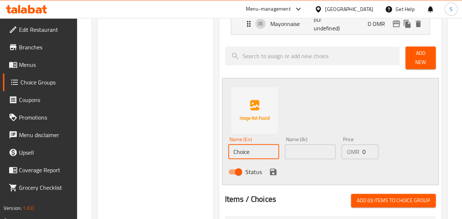
drag, startPoint x: 237, startPoint y: 141, endPoint x: 148, endPoint y: 133, distance: 89.7
click at [148, 133] on div "Choice Groups Your Choice of Sauce: 0 Your Choice of Vegetables: 9 Your Choice …" at bounding box center [270, 130] width 347 height 548
drag, startPoint x: 239, startPoint y: 144, endPoint x: 163, endPoint y: 146, distance: 76.0
click at [163, 146] on div "Choice Groups Your Choice of Sauce: 0 Your Choice of Vegetables: 9 Your Choice …" at bounding box center [270, 130] width 347 height 548
type input "Hot Sauce"
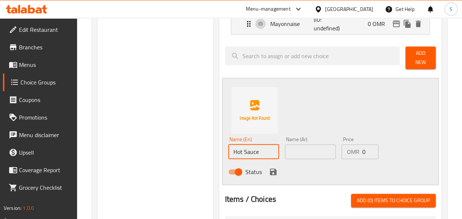
click at [298, 145] on input "text" at bounding box center [310, 151] width 51 height 15
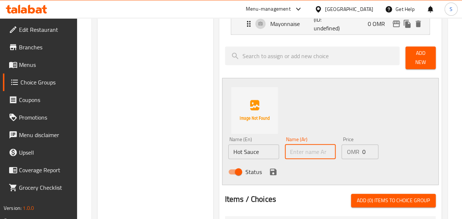
paste input "صلصة حارة"
type input "صلصة حارة"
click at [270, 168] on icon "save" at bounding box center [273, 171] width 7 height 7
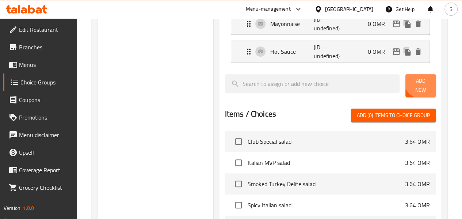
click at [421, 78] on span "Add New" at bounding box center [420, 85] width 19 height 18
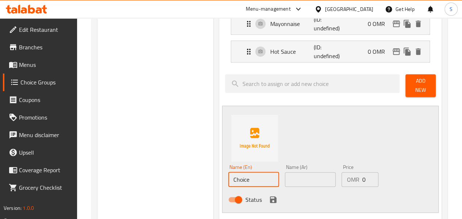
drag, startPoint x: 234, startPoint y: 175, endPoint x: 96, endPoint y: 151, distance: 140.1
click at [96, 151] on div "Choice Groups Your Choice of Sauce: 0 Your Choice of Vegetables: 9 Your Choice …" at bounding box center [270, 143] width 356 height 587
drag, startPoint x: 240, startPoint y: 171, endPoint x: 154, endPoint y: 166, distance: 85.9
click at [154, 166] on div "Choice Groups Your Choice of Sauce: 0 Your Choice of Vegetables: 9 Your Choice …" at bounding box center [270, 144] width 347 height 576
type input "Chipotle Sauce"
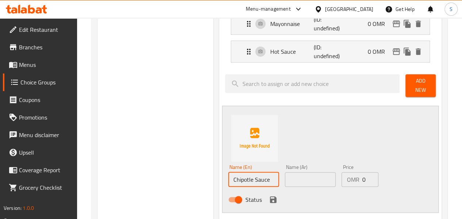
click at [285, 177] on input "text" at bounding box center [310, 179] width 51 height 15
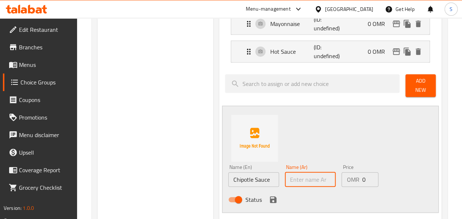
paste input "صلصة شيبوتلي"
type input "صلصة شيبوتلي"
click at [269, 195] on icon "save" at bounding box center [273, 199] width 9 height 9
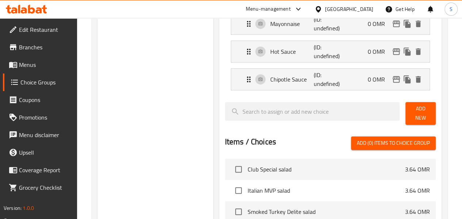
click at [407, 115] on button "Add New" at bounding box center [420, 113] width 30 height 23
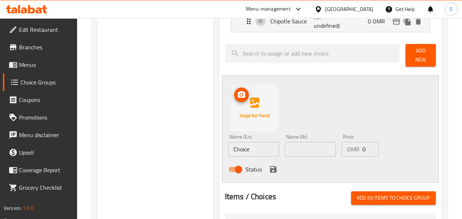
scroll to position [287, 0]
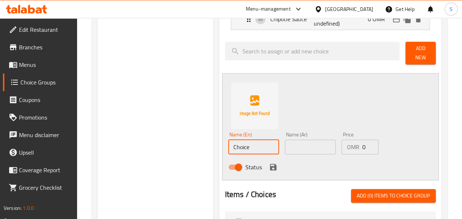
drag, startPoint x: 231, startPoint y: 144, endPoint x: 139, endPoint y: 142, distance: 92.0
click at [139, 142] on div "Choice Groups Your Choice of Sauce: 0 Your Choice of Vegetables: 9 Your Choice …" at bounding box center [270, 97] width 347 height 603
drag, startPoint x: 250, startPoint y: 144, endPoint x: 83, endPoint y: 125, distance: 168.0
click at [83, 125] on div "Home / Restaurants management / Choice Groups Choice Groups Choice Groups Your …" at bounding box center [269, 75] width 385 height 689
type input "Yellow Mustard"
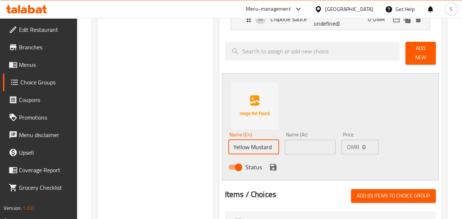
click at [285, 142] on input "text" at bounding box center [310, 146] width 51 height 15
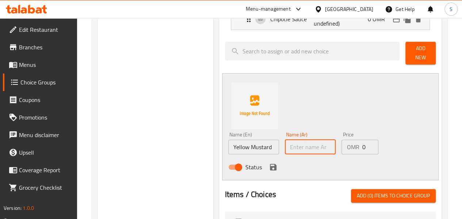
paste input "الخردل الأصفر"
type input "الخردل الأصفر"
click at [270, 164] on icon "save" at bounding box center [273, 167] width 7 height 7
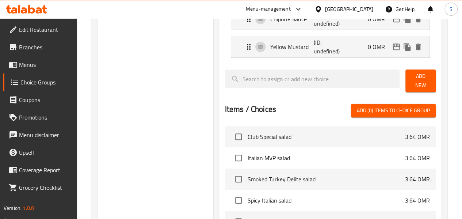
click at [417, 76] on span "Add New" at bounding box center [420, 81] width 19 height 18
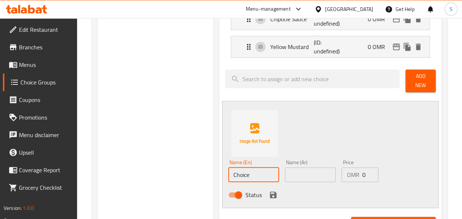
drag, startPoint x: 229, startPoint y: 169, endPoint x: 122, endPoint y: 168, distance: 107.3
click at [122, 168] on div "Choice Groups Your Choice of Sauce: 0 Your Choice of Vegetables: 9 Your Choice …" at bounding box center [270, 111] width 347 height 631
click at [228, 168] on input "honey Mustard" at bounding box center [253, 174] width 51 height 15
drag, startPoint x: 255, startPoint y: 169, endPoint x: 133, endPoint y: 177, distance: 122.6
click at [133, 177] on div "Choice Groups Your Choice of Sauce: 0 Your Choice of Vegetables: 9 Your Choice …" at bounding box center [270, 111] width 347 height 631
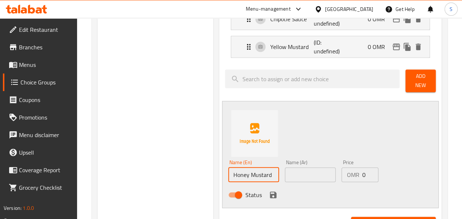
type input "Honey Mustard"
click at [285, 169] on input "text" at bounding box center [310, 174] width 51 height 15
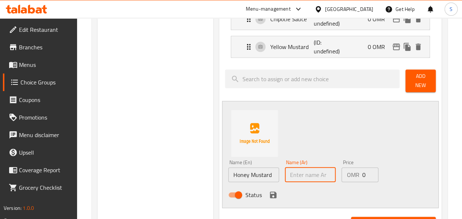
paste input "الخردل بالعسل"
type input "الخردل بالعسل"
click at [270, 191] on icon "save" at bounding box center [273, 194] width 7 height 7
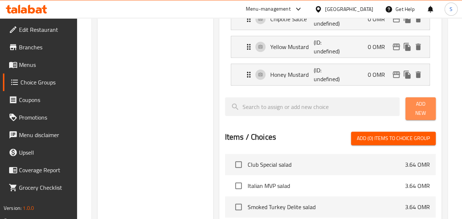
click at [415, 108] on span "Add New" at bounding box center [420, 108] width 19 height 18
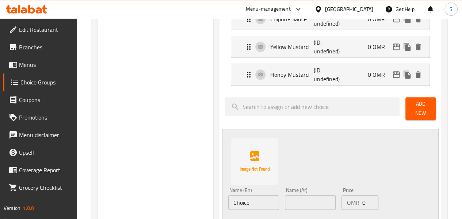
scroll to position [317, 0]
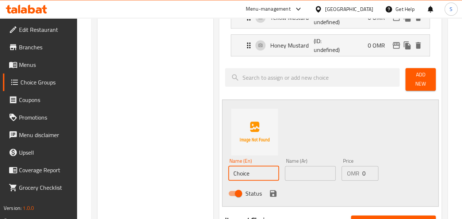
drag, startPoint x: 244, startPoint y: 165, endPoint x: 134, endPoint y: 172, distance: 110.5
click at [134, 172] on div "Choice Groups Your Choice of Sauce: 0 Your Choice of Vegetables: 9 Your Choice …" at bounding box center [270, 95] width 347 height 659
drag, startPoint x: 248, startPoint y: 172, endPoint x: 124, endPoint y: 164, distance: 123.6
click at [124, 164] on div "Choice Groups Your Choice of Sauce: 0 Your Choice of Vegetables: 9 Your Choice …" at bounding box center [270, 95] width 347 height 659
type input "Italian Dressing"
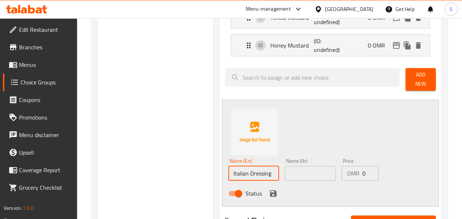
click at [292, 166] on input "text" at bounding box center [310, 173] width 51 height 15
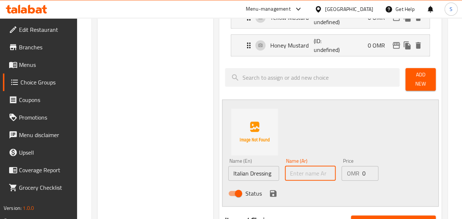
paste input "تلبيس ايطالي"
type input "تلبيس ايطالي"
click at [270, 190] on icon "save" at bounding box center [273, 193] width 7 height 7
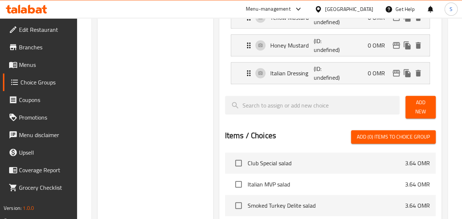
click at [411, 106] on span "Add New" at bounding box center [420, 107] width 19 height 18
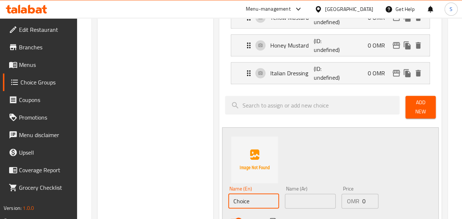
drag, startPoint x: 247, startPoint y: 196, endPoint x: 119, endPoint y: 197, distance: 127.8
click at [119, 197] on div "Choice Groups Your Choice of Sauce: 0 Your Choice of Vegetables: 9 Your Choice …" at bounding box center [270, 109] width 347 height 687
click at [280, 70] on p "Italian Dressing" at bounding box center [292, 73] width 44 height 9
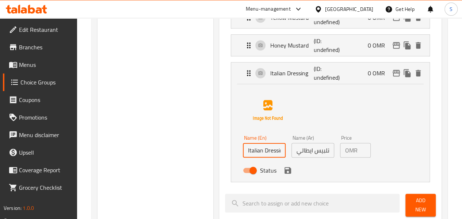
drag, startPoint x: 257, startPoint y: 152, endPoint x: 124, endPoint y: 140, distance: 133.8
click at [124, 140] on div "Choice Groups Your Choice of Sauce: 0 Your Choice of Vegetables: 9 Your Choice …" at bounding box center [270, 158] width 347 height 785
click at [283, 172] on icon "save" at bounding box center [287, 170] width 9 height 9
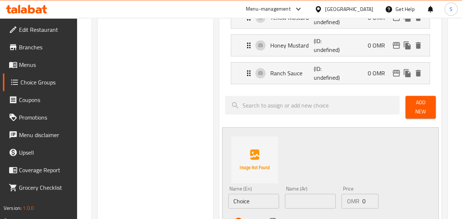
type input "Ranch Sauce"
click at [270, 74] on p "Ranch Sauce" at bounding box center [292, 73] width 44 height 9
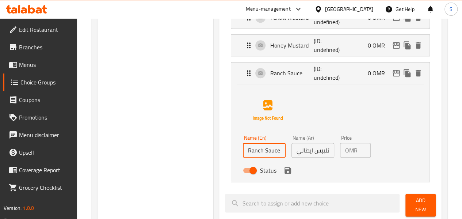
drag, startPoint x: 255, startPoint y: 149, endPoint x: 166, endPoint y: 146, distance: 88.8
click at [166, 146] on div "Choice Groups Your Choice of Sauce: 0 Your Choice of Vegetables: 9 Your Choice …" at bounding box center [270, 158] width 347 height 785
drag, startPoint x: 313, startPoint y: 146, endPoint x: 217, endPoint y: 138, distance: 96.1
click at [240, 138] on div "Name (En) Ranch Sauce Name (En) Name (Ar) تلبيس ايطالي Name (Ar) Price OMR 0 Pr…" at bounding box center [313, 156] width 146 height 48
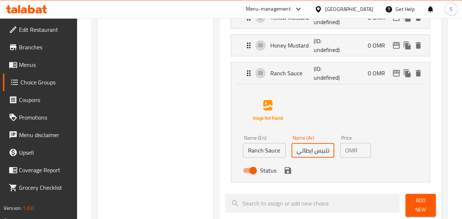
paste input "لصة الرانش"
click at [284, 168] on icon "save" at bounding box center [287, 170] width 7 height 7
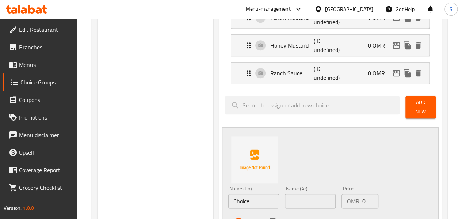
type input "صلصة الرانش"
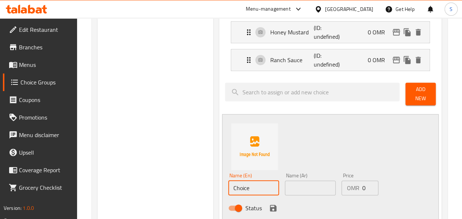
drag, startPoint x: 229, startPoint y: 184, endPoint x: 112, endPoint y: 181, distance: 117.6
click at [112, 181] on div "Choice Groups Your Choice of Sauce: 0 Your Choice of Vegetables: 9 Your Choice …" at bounding box center [270, 96] width 347 height 687
drag, startPoint x: 245, startPoint y: 183, endPoint x: 114, endPoint y: 183, distance: 131.1
click at [114, 183] on div "Choice Groups Your Choice of Sauce: 0 Your Choice of Vegetables: 9 Your Choice …" at bounding box center [270, 96] width 347 height 687
type input "BBQ Sauce"
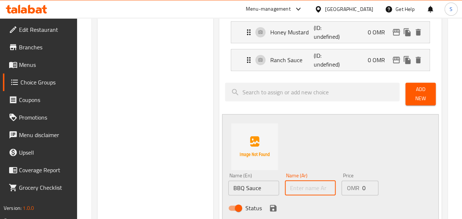
click at [285, 180] on input "text" at bounding box center [310, 187] width 51 height 15
paste input "صوص باربيكيو"
type input "صوص باربيكيو"
click at [270, 204] on icon "save" at bounding box center [273, 207] width 7 height 7
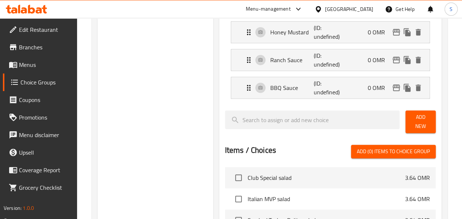
click at [411, 114] on span "Add New" at bounding box center [420, 121] width 19 height 18
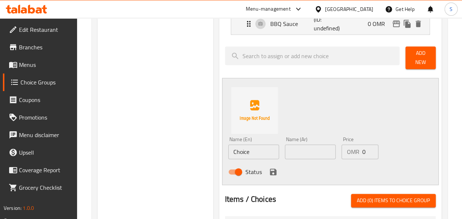
scroll to position [396, 0]
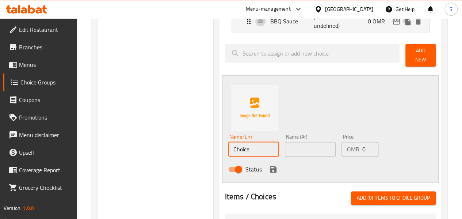
drag, startPoint x: 252, startPoint y: 143, endPoint x: 138, endPoint y: 143, distance: 113.5
click at [138, 143] on div "Choice Groups Your Choice of Sauce: 0 Your Choice of Vegetables: 9 Your Choice …" at bounding box center [270, 44] width 347 height 714
drag, startPoint x: 237, startPoint y: 143, endPoint x: 172, endPoint y: 142, distance: 65.0
click at [172, 142] on div "Choice Groups Your Choice of Sauce: 0 Your Choice of Vegetables: 9 Your Choice …" at bounding box center [270, 44] width 347 height 714
type input "Olive Oil"
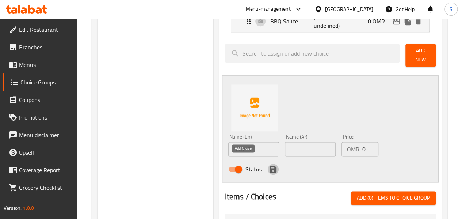
click at [270, 166] on icon "save" at bounding box center [273, 169] width 7 height 7
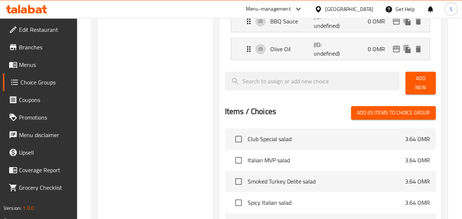
click at [414, 80] on span "Add New" at bounding box center [420, 83] width 19 height 18
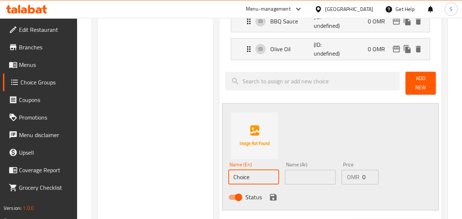
drag, startPoint x: 231, startPoint y: 168, endPoint x: 141, endPoint y: 170, distance: 89.8
click at [141, 170] on div "Choice Groups Your Choice of Sauce: 0 Your Choice of Vegetables: 9 Your Choice …" at bounding box center [270, 58] width 347 height 742
click at [285, 169] on input "text" at bounding box center [310, 176] width 51 height 15
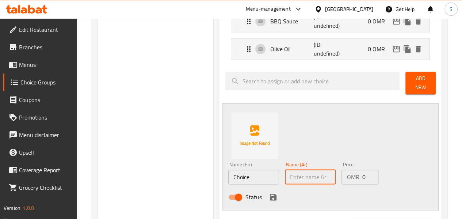
paste input "صلصة الألف جزيرة"
type input "صلصة الألف جزيرة"
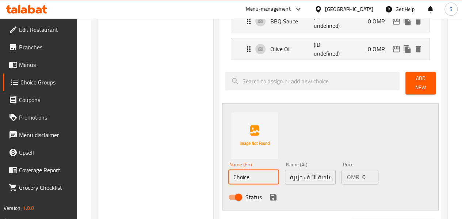
drag, startPoint x: 248, startPoint y: 170, endPoint x: 133, endPoint y: 163, distance: 114.9
click at [133, 163] on div "Choice Groups Your Choice of Sauce: 0 Your Choice of Vegetables: 9 Your Choice …" at bounding box center [270, 58] width 347 height 742
type input "[GEOGRAPHIC_DATA]"
click at [269, 193] on icon "save" at bounding box center [273, 196] width 9 height 9
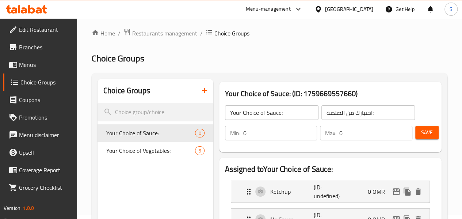
scroll to position [0, 0]
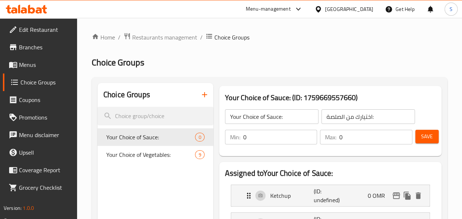
click at [425, 138] on span "Save" at bounding box center [427, 136] width 12 height 9
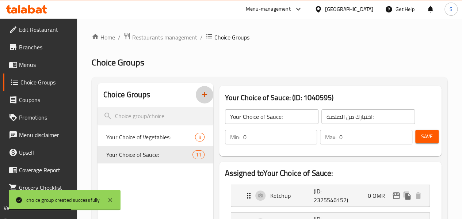
click at [200, 94] on icon "button" at bounding box center [204, 94] width 9 height 9
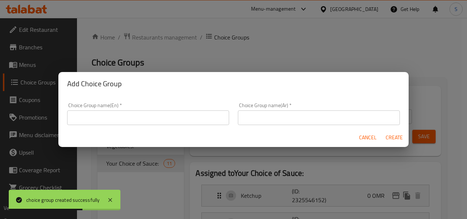
click at [133, 108] on div "Choice Group name(En)   * Choice Group name(En) *" at bounding box center [148, 114] width 162 height 22
click at [113, 116] on input "text" at bounding box center [148, 117] width 162 height 15
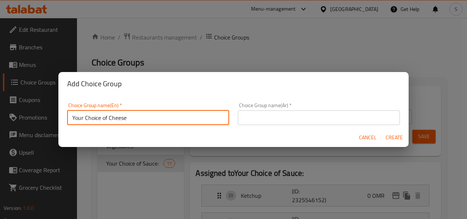
type input "Your Choice of Cheese:"
drag, startPoint x: 130, startPoint y: 113, endPoint x: 42, endPoint y: 116, distance: 88.8
click at [42, 116] on div "Add Choice Group Choice Group name(En)   * Your Choice of Cheese: Choice Group …" at bounding box center [233, 109] width 467 height 219
click at [253, 111] on input "text" at bounding box center [319, 117] width 162 height 15
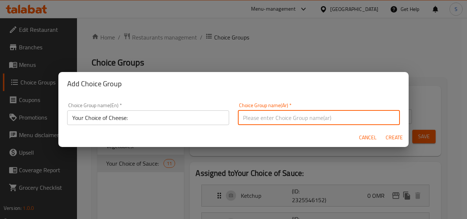
paste input "اختيارك من الجبن:"
type input "اختيارك من الجبن:"
click at [389, 138] on span "Create" at bounding box center [395, 137] width 18 height 9
type input "Your Choice of Cheese:"
type input "اختيارك من الجبن:"
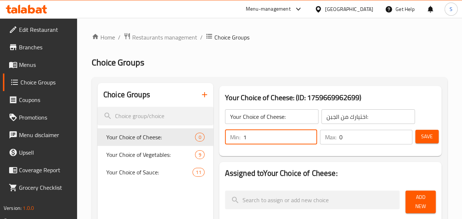
type input "1"
click at [293, 135] on input "1" at bounding box center [280, 137] width 74 height 15
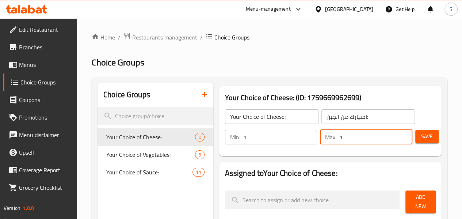
type input "1"
click at [400, 133] on input "1" at bounding box center [375, 137] width 73 height 15
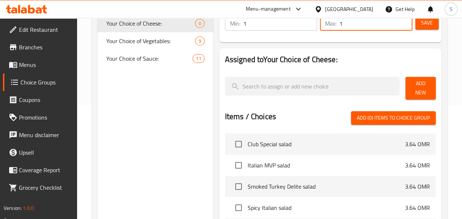
scroll to position [115, 0]
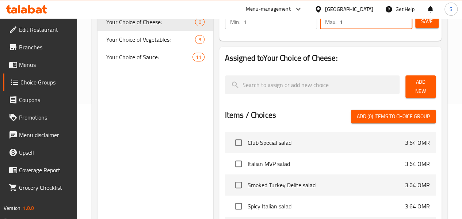
click at [418, 86] on span "Add New" at bounding box center [420, 86] width 19 height 18
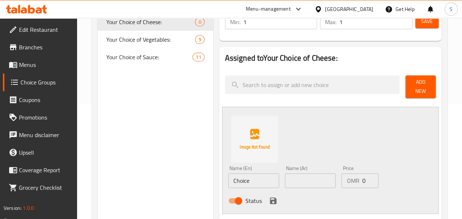
click at [225, 184] on div "Name (En) Choice Name (En)" at bounding box center [253, 176] width 57 height 28
drag, startPoint x: 244, startPoint y: 176, endPoint x: 89, endPoint y: 175, distance: 154.4
click at [89, 175] on div "Home / Restaurants management / Choice Groups Choice Groups Choice Groups Your …" at bounding box center [269, 178] width 385 height 550
type input "No Cheese"
click at [270, 200] on icon "save" at bounding box center [273, 200] width 7 height 7
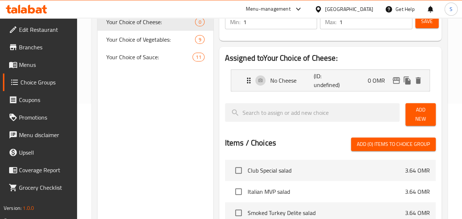
click at [417, 115] on span "Add New" at bounding box center [420, 114] width 19 height 18
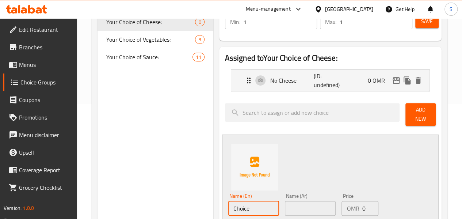
drag, startPoint x: 238, startPoint y: 210, endPoint x: 124, endPoint y: 198, distance: 115.3
click at [124, 198] on div "Choice Groups Your Choice of Cheese: 0 Your Choice of Vegetables: 9 Your Choice…" at bounding box center [270, 214] width 347 height 492
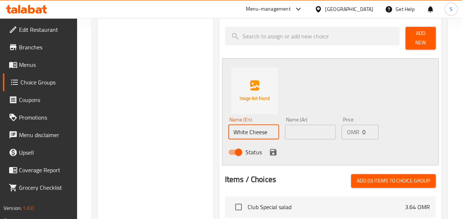
scroll to position [192, 0]
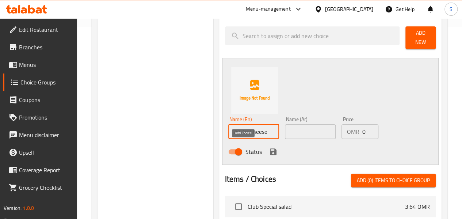
type input "White Cheese"
click at [269, 147] on icon "save" at bounding box center [273, 151] width 9 height 9
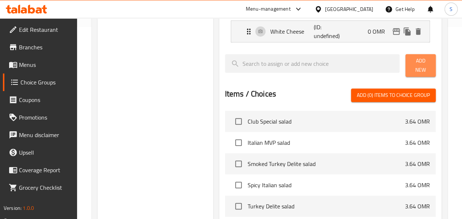
click at [415, 64] on span "Add New" at bounding box center [420, 65] width 19 height 18
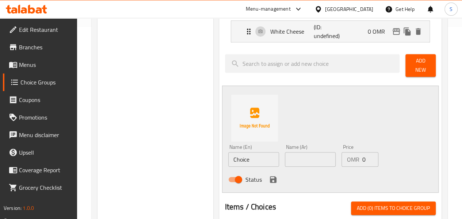
drag, startPoint x: 239, startPoint y: 159, endPoint x: 78, endPoint y: 151, distance: 160.9
click at [78, 151] on div "Home / Restaurants management / Choice Groups Choice Groups Choice Groups Your …" at bounding box center [269, 129] width 385 height 606
type input "Yellow Cheese"
click at [269, 176] on icon "save" at bounding box center [273, 179] width 9 height 9
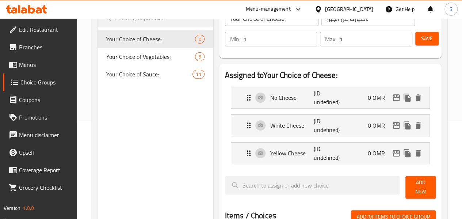
scroll to position [97, 0]
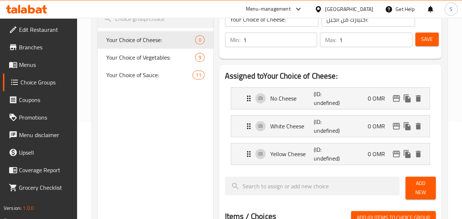
click at [421, 41] on span "Save" at bounding box center [427, 39] width 12 height 9
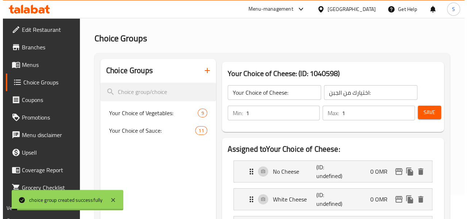
scroll to position [23, 0]
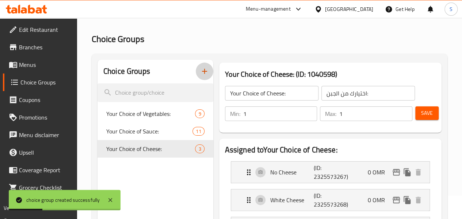
click at [200, 70] on icon "button" at bounding box center [204, 71] width 9 height 9
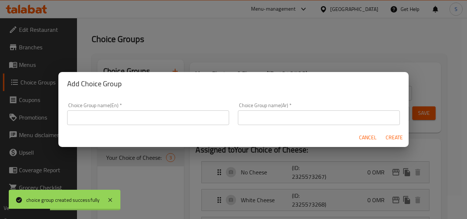
click at [196, 120] on input "text" at bounding box center [148, 117] width 162 height 15
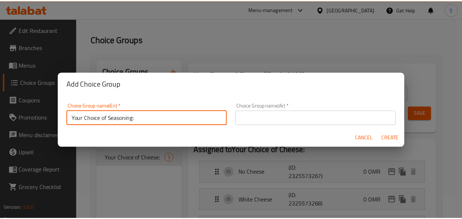
scroll to position [1, 0]
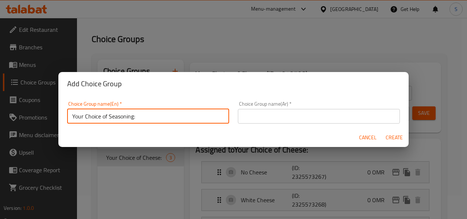
drag, startPoint x: 173, startPoint y: 119, endPoint x: 3, endPoint y: 124, distance: 169.8
click at [3, 124] on div "Add Choice Group Choice Group name(En)   * Your Choice of Seasoning: Choice Gro…" at bounding box center [233, 109] width 467 height 219
type input "Your Choice of Seasoning:"
click at [251, 117] on input "text" at bounding box center [319, 116] width 162 height 15
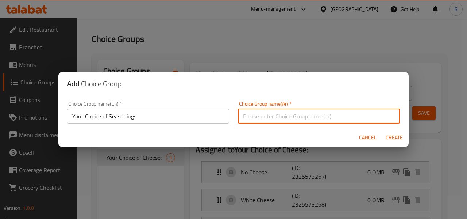
paste input "اختيارك من التوابل:"
type input "اختيارك من التوابل:"
click at [396, 141] on span "Create" at bounding box center [395, 137] width 18 height 9
type input "Your Choice of Seasoning:"
type input "اختيارك من التوابل:"
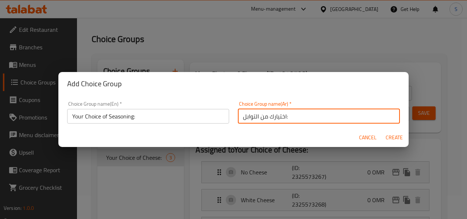
type input "0"
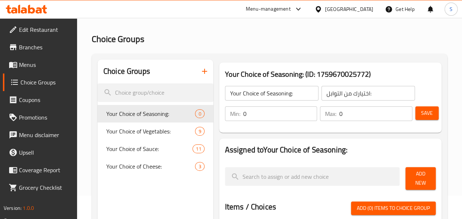
scroll to position [41, 0]
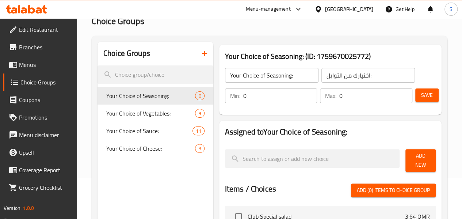
click at [416, 154] on span "Add New" at bounding box center [420, 160] width 19 height 18
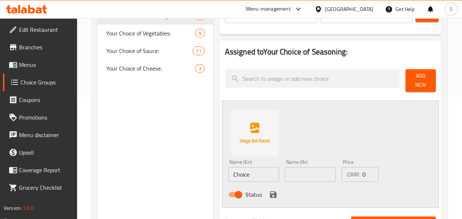
scroll to position [122, 0]
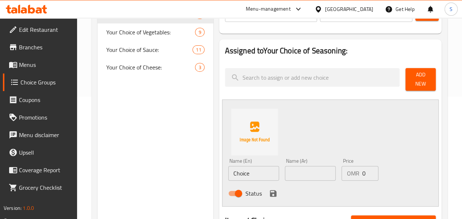
drag, startPoint x: 241, startPoint y: 171, endPoint x: 114, endPoint y: 166, distance: 126.8
click at [114, 166] on div "Choice Groups Your Choice of Seasoning: 0 Your Choice of Vegetables: 9 Your Cho…" at bounding box center [270, 193] width 347 height 465
drag, startPoint x: 237, startPoint y: 171, endPoint x: 143, endPoint y: 171, distance: 94.2
click at [143, 171] on div "Choice Groups Your Choice of Seasoning: 0 Your Choice of Vegetables: 9 Your Cho…" at bounding box center [270, 193] width 347 height 465
type input "Pepper"
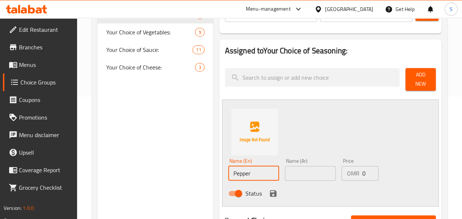
click at [285, 171] on input "text" at bounding box center [310, 173] width 51 height 15
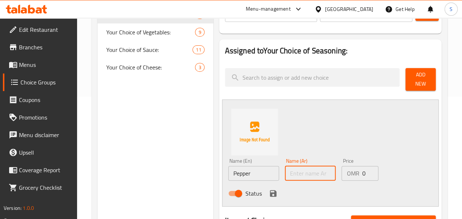
paste input "الفلفل"
type input "الفلفل"
click at [269, 189] on icon "save" at bounding box center [273, 193] width 9 height 9
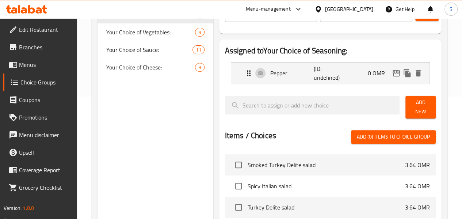
scroll to position [42, 0]
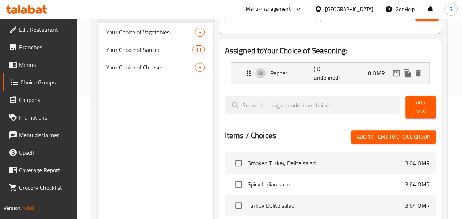
click at [415, 101] on span "Add New" at bounding box center [420, 107] width 19 height 18
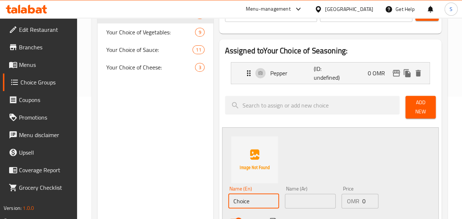
drag, startPoint x: 241, startPoint y: 199, endPoint x: 124, endPoint y: 178, distance: 118.7
click at [124, 178] on div "Choice Groups Your Choice of Seasoning: 0 Your Choice of Vegetables: 9 Your Cho…" at bounding box center [270, 207] width 347 height 492
drag, startPoint x: 234, startPoint y: 194, endPoint x: 151, endPoint y: 199, distance: 83.0
click at [151, 199] on div "Choice Groups Your Choice of Seasoning: 0 Your Choice of Vegetables: 9 Your Cho…" at bounding box center [270, 207] width 347 height 492
type input "Salt"
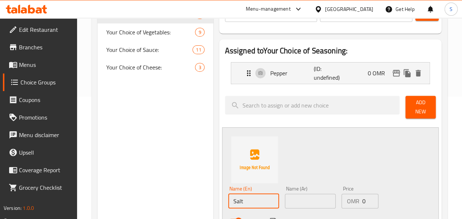
click at [285, 193] on input "text" at bounding box center [310, 200] width 51 height 15
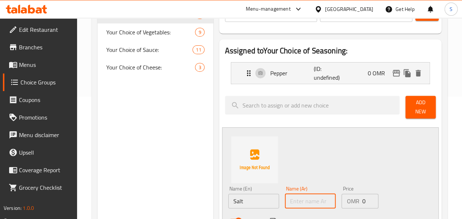
paste input "ملح"
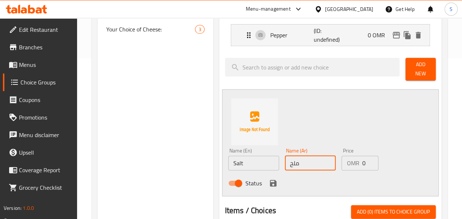
scroll to position [161, 0]
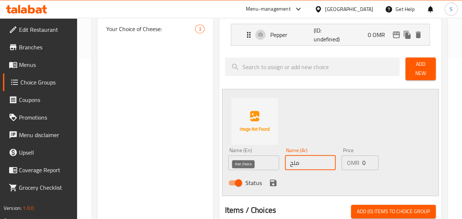
type input "ملح"
click at [269, 178] on icon "save" at bounding box center [273, 182] width 9 height 9
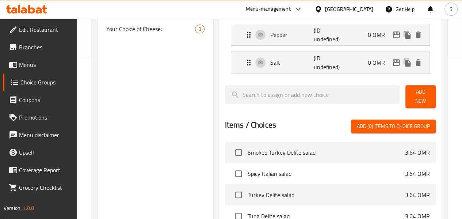
click at [406, 94] on button "Add New" at bounding box center [420, 96] width 30 height 23
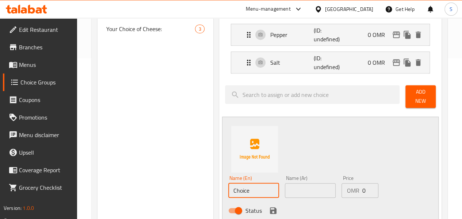
drag, startPoint x: 231, startPoint y: 182, endPoint x: 124, endPoint y: 191, distance: 107.3
click at [124, 191] on div "Choice Groups Your Choice of Seasoning: 0 Your Choice of Vegetables: 9 Your Cho…" at bounding box center [270, 182] width 347 height 520
paste input "Oregano"
type input "Oregano"
click at [285, 183] on input "text" at bounding box center [310, 190] width 51 height 15
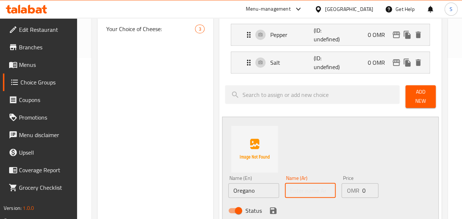
paste input "مردقوش"
type input "مردقوش"
click at [270, 207] on icon "save" at bounding box center [273, 210] width 7 height 7
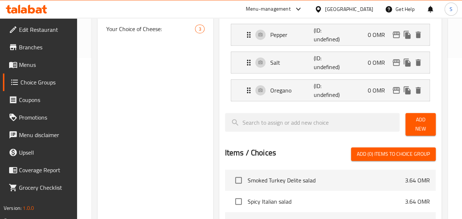
scroll to position [0, 0]
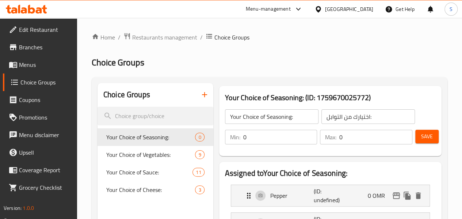
click at [417, 137] on button "Save" at bounding box center [426, 137] width 23 height 14
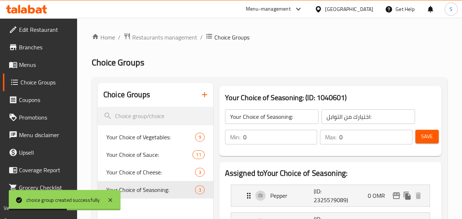
click at [26, 62] on span "Menus" at bounding box center [45, 64] width 52 height 9
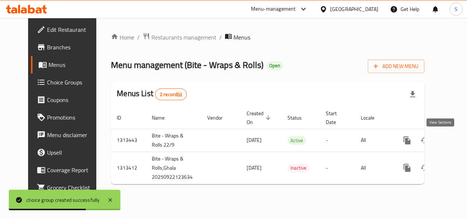
click at [456, 142] on icon "enhanced table" at bounding box center [460, 140] width 9 height 9
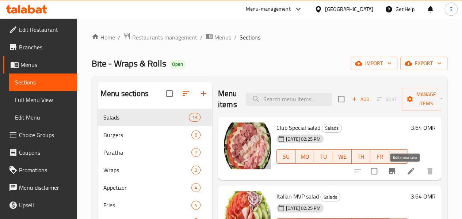
click at [406, 171] on icon at bounding box center [410, 170] width 9 height 9
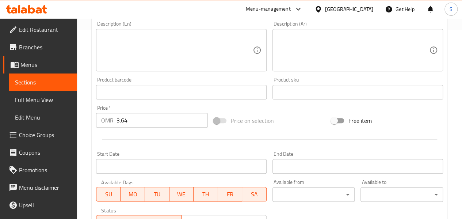
scroll to position [308, 0]
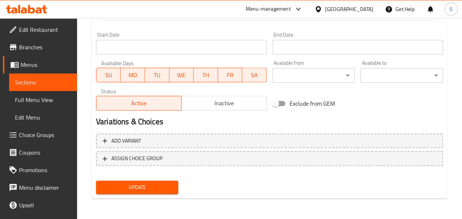
click at [169, 154] on span "ASSIGN CHOICE GROUP" at bounding box center [270, 158] width 334 height 9
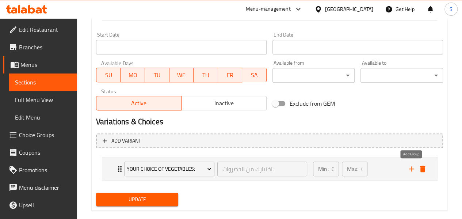
click at [410, 166] on icon "add" at bounding box center [411, 168] width 9 height 9
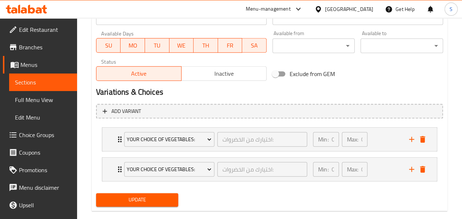
scroll to position [338, 0]
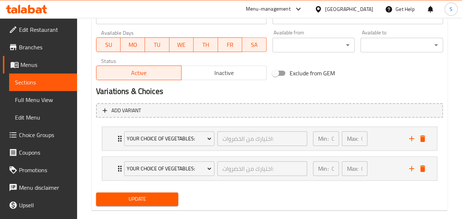
click at [195, 169] on span "Your Choice of Vegetables:" at bounding box center [169, 168] width 85 height 9
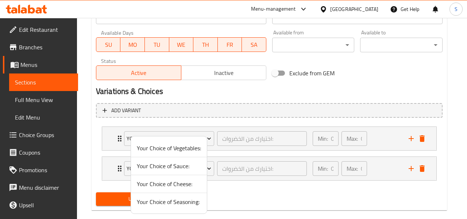
click at [152, 166] on span "Your Choice of Sauce:" at bounding box center [169, 165] width 64 height 9
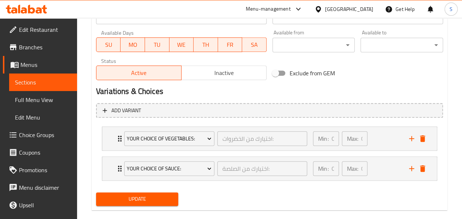
click at [171, 138] on span "Your Choice of Vegetables:" at bounding box center [169, 138] width 85 height 9
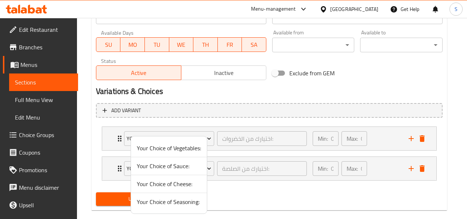
click at [182, 184] on span "Your Choice of Cheese:" at bounding box center [169, 183] width 64 height 9
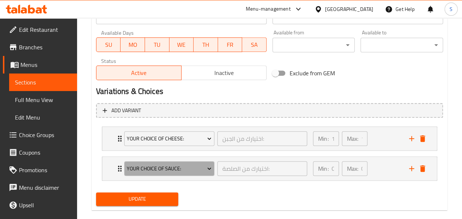
click at [192, 168] on span "Your Choice of Sauce:" at bounding box center [169, 168] width 85 height 9
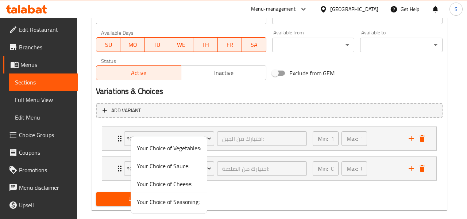
click at [164, 147] on span "Your Choice of Vegetables:" at bounding box center [169, 147] width 64 height 9
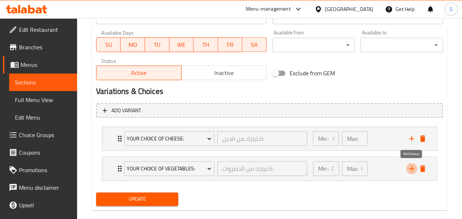
click at [414, 168] on icon "add" at bounding box center [411, 168] width 5 height 5
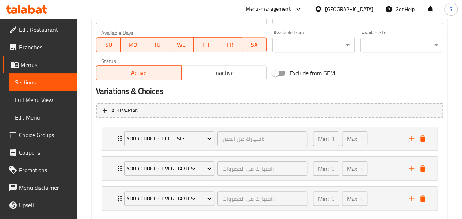
scroll to position [379, 0]
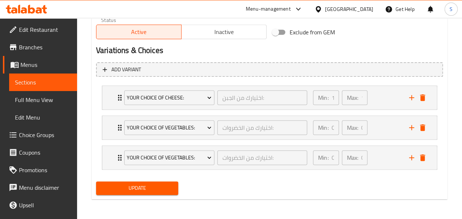
click at [182, 152] on button "Your Choice of Vegetables:" at bounding box center [169, 157] width 90 height 15
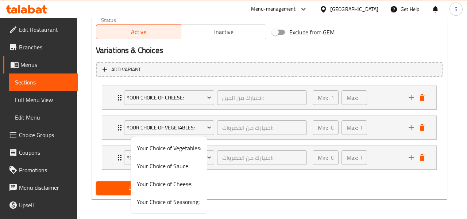
click at [158, 180] on span "Your Choice of Cheese:" at bounding box center [169, 183] width 64 height 9
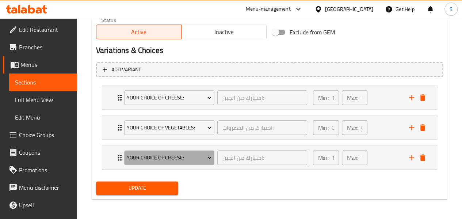
click at [181, 159] on span "Your Choice of Cheese:" at bounding box center [169, 157] width 85 height 9
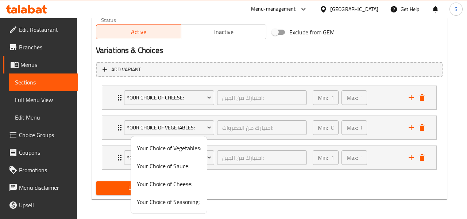
click at [145, 163] on span "Your Choice of Sauce:" at bounding box center [169, 165] width 64 height 9
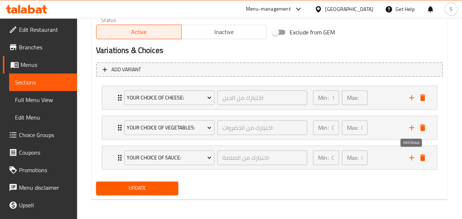
click at [411, 153] on icon "add" at bounding box center [411, 157] width 9 height 9
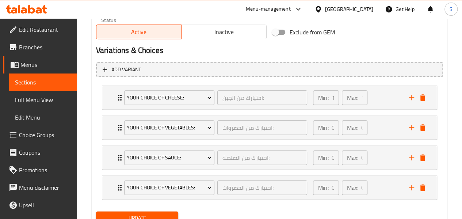
scroll to position [409, 0]
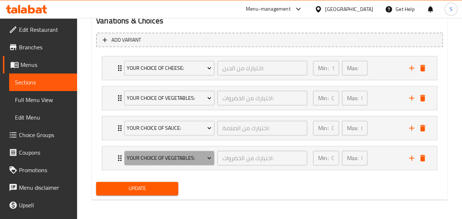
click at [162, 157] on span "Your Choice of Vegetables:" at bounding box center [169, 157] width 85 height 9
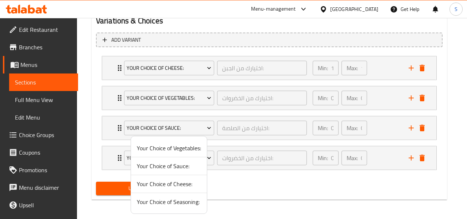
click at [144, 203] on span "Your Choice of Seasoning:" at bounding box center [169, 201] width 64 height 9
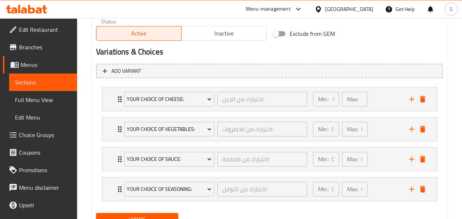
scroll to position [405, 0]
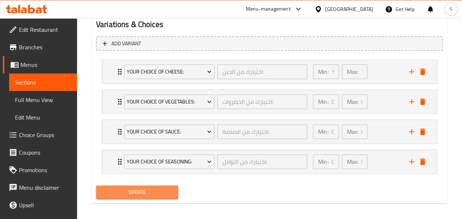
click at [146, 192] on span "Update" at bounding box center [137, 191] width 71 height 9
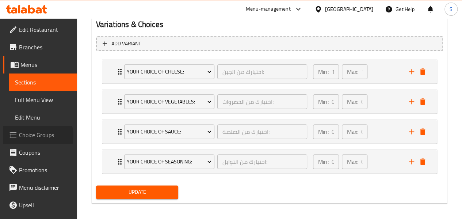
click at [37, 135] on span "Choice Groups" at bounding box center [45, 134] width 52 height 9
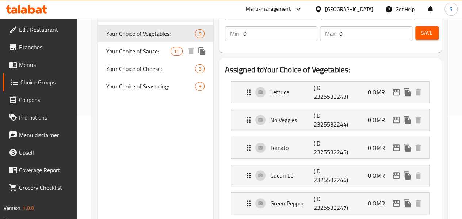
click at [131, 55] on span "Your Choice of Sauce:" at bounding box center [138, 51] width 64 height 9
type input "Your Choice of Sauce:"
type input "اختيارك من الصلصة:"
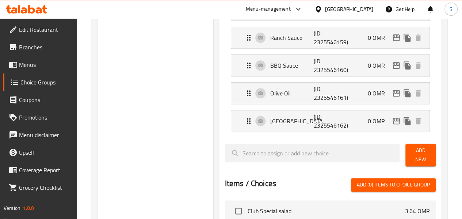
scroll to position [383, 0]
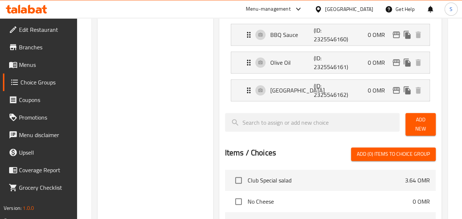
click at [422, 115] on span "Add New" at bounding box center [420, 124] width 19 height 18
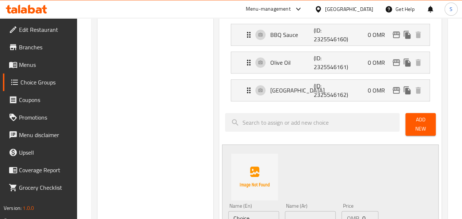
scroll to position [422, 0]
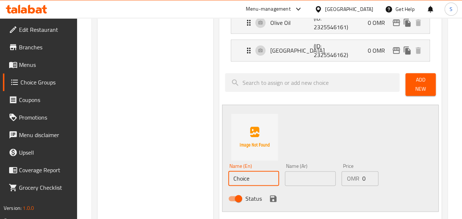
drag, startPoint x: 226, startPoint y: 170, endPoint x: 132, endPoint y: 177, distance: 94.5
click at [132, 177] on div "Choice Groups Your Choice of Vegetables: 9 Your Choice of Sauce: 11 Your Choice…" at bounding box center [270, 45] width 347 height 770
type input "Balsamic Vinegar"
drag, startPoint x: 250, startPoint y: 167, endPoint x: 164, endPoint y: 173, distance: 86.4
click at [164, 173] on div "Choice Groups Your Choice of Vegetables: 9 Your Choice of Sauce: 11 Your Choice…" at bounding box center [270, 45] width 347 height 770
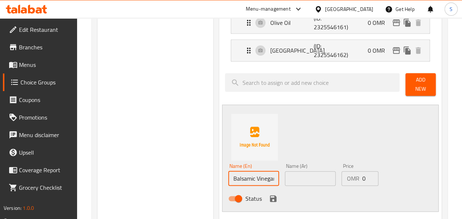
click at [285, 175] on input "text" at bounding box center [310, 178] width 51 height 15
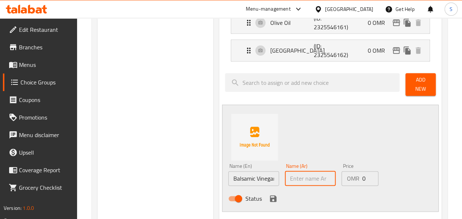
paste input "خل بلسمي"
type input "خل بلسمي"
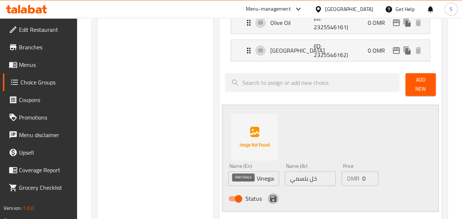
click at [270, 195] on icon "save" at bounding box center [273, 198] width 7 height 7
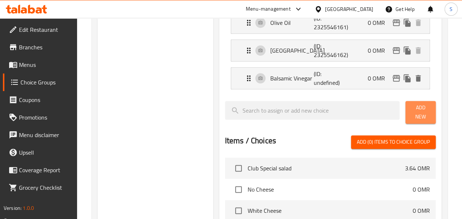
click at [405, 111] on button "Add New" at bounding box center [420, 112] width 30 height 23
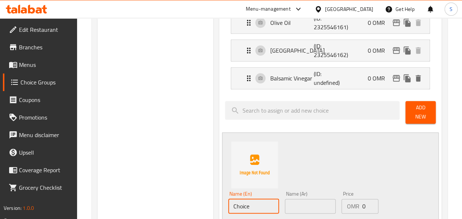
drag, startPoint x: 227, startPoint y: 199, endPoint x: 148, endPoint y: 198, distance: 78.9
click at [148, 198] on div "Choice Groups Your Choice of Vegetables: 9 Your Choice of Sauce: 11 Your Choice…" at bounding box center [270, 59] width 347 height 798
drag, startPoint x: 244, startPoint y: 200, endPoint x: 131, endPoint y: 206, distance: 112.6
click at [131, 206] on div "Choice Groups Your Choice of Vegetables: 9 Your Choice of Sauce: 11 Your Choice…" at bounding box center [270, 59] width 347 height 798
type input "Ceasar Sauce"
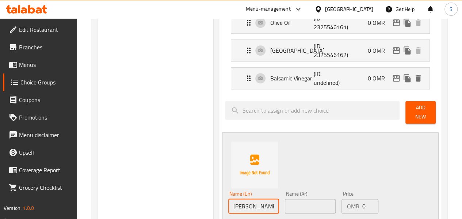
click at [285, 199] on input "text" at bounding box center [310, 206] width 51 height 15
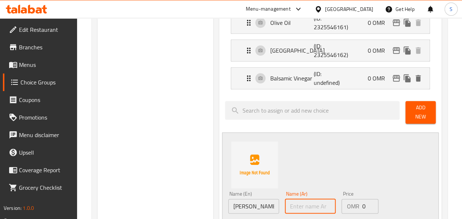
paste input "صلصة سيزر"
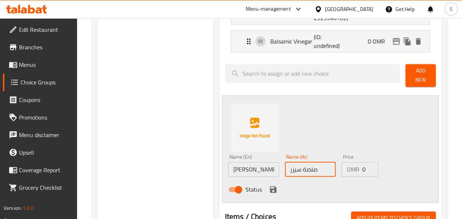
scroll to position [460, 0]
type input "صلصة سيزر"
click at [270, 185] on icon "save" at bounding box center [273, 188] width 7 height 7
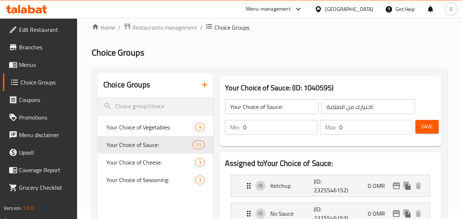
scroll to position [42, 0]
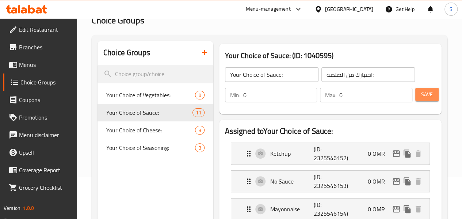
click at [425, 97] on span "Save" at bounding box center [427, 94] width 12 height 9
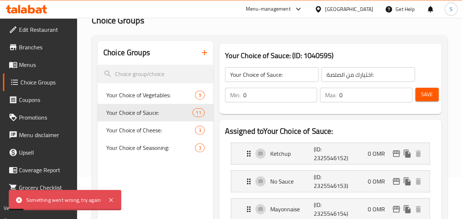
click at [112, 200] on icon at bounding box center [111, 199] width 9 height 9
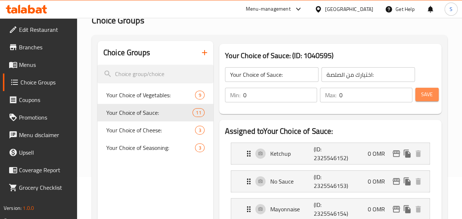
click at [433, 94] on button "Save" at bounding box center [426, 95] width 23 height 14
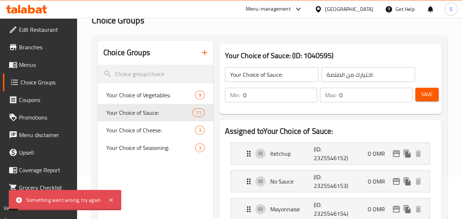
click at [110, 198] on icon at bounding box center [111, 199] width 9 height 9
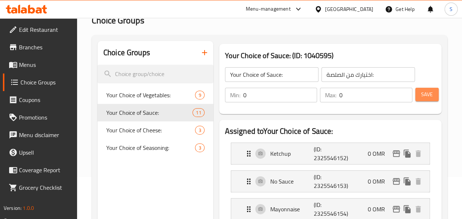
click at [424, 95] on span "Save" at bounding box center [427, 94] width 12 height 9
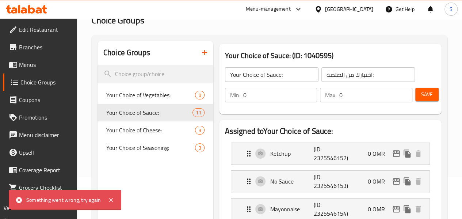
click at [107, 200] on icon at bounding box center [111, 199] width 9 height 9
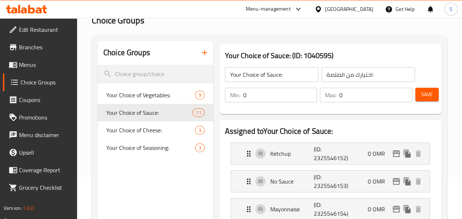
click at [424, 99] on span "Save" at bounding box center [427, 94] width 12 height 9
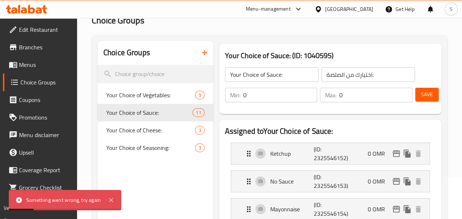
click at [108, 200] on icon at bounding box center [111, 199] width 9 height 9
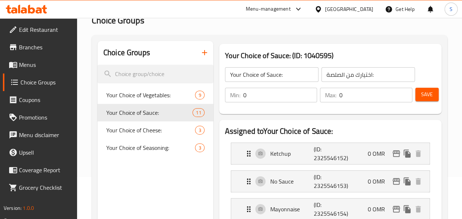
click at [422, 95] on span "Save" at bounding box center [427, 94] width 12 height 9
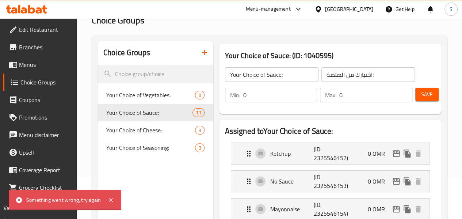
click at [110, 198] on icon at bounding box center [111, 199] width 9 height 9
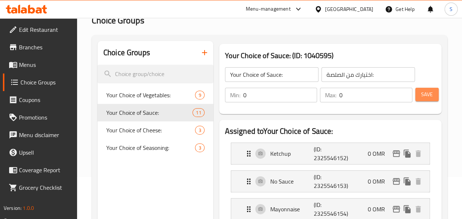
click at [422, 97] on span "Save" at bounding box center [427, 94] width 12 height 9
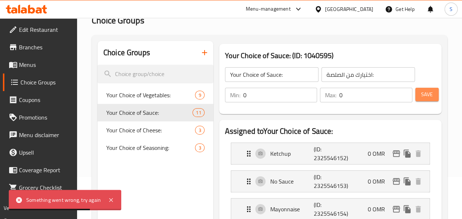
click at [422, 97] on span "Save" at bounding box center [427, 94] width 12 height 9
